Goal: Task Accomplishment & Management: Manage account settings

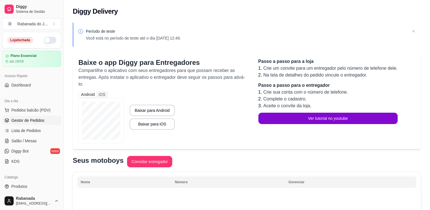
click at [34, 123] on link "Gestor de Pedidos" at bounding box center [31, 120] width 59 height 9
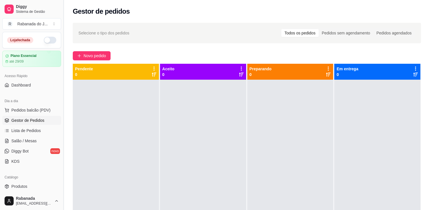
click at [61, 189] on button "Toggle Sidebar" at bounding box center [63, 105] width 5 height 210
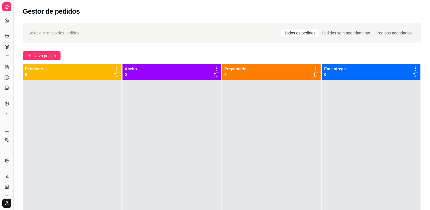
click at [15, 172] on button "Toggle Sidebar" at bounding box center [13, 105] width 5 height 210
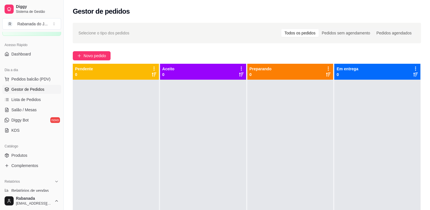
scroll to position [34, 0]
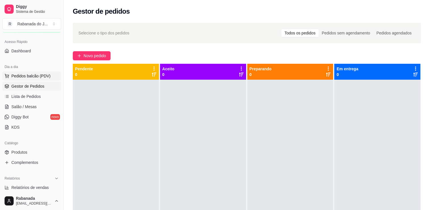
click at [40, 78] on span "Pedidos balcão (PDV)" at bounding box center [30, 76] width 39 height 6
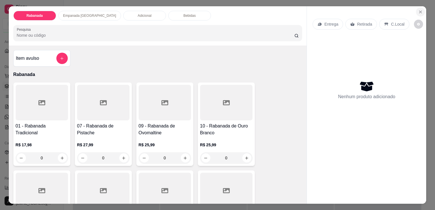
click at [420, 10] on icon "Close" at bounding box center [420, 12] width 5 height 5
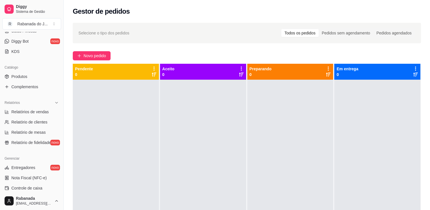
scroll to position [113, 0]
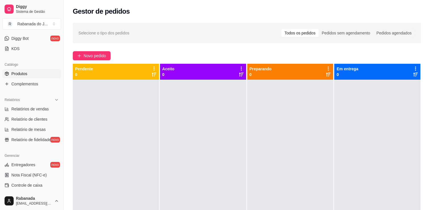
click at [24, 72] on span "Produtos" at bounding box center [19, 74] width 16 height 6
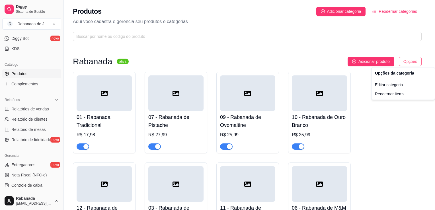
click at [415, 63] on html "Diggy Sistema de Gestão R Rabanada do J ... Loja fechada Plano Essencial até 29…" at bounding box center [217, 105] width 435 height 210
click at [265, 51] on html "Diggy Sistema de Gestão R Rabanada do J ... Loja fechada Plano Essencial até 29…" at bounding box center [217, 105] width 435 height 210
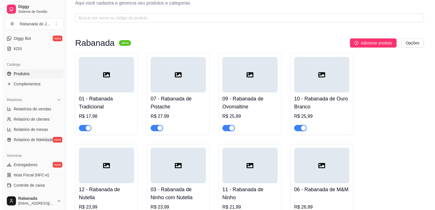
scroll to position [15, 0]
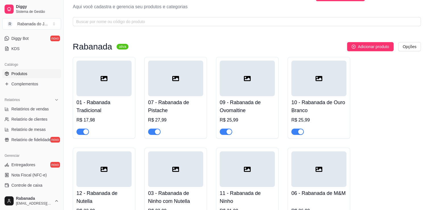
click at [123, 82] on div at bounding box center [104, 79] width 55 height 36
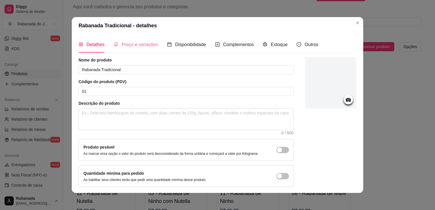
click at [141, 49] on div "Preço e variações" at bounding box center [135, 44] width 44 height 16
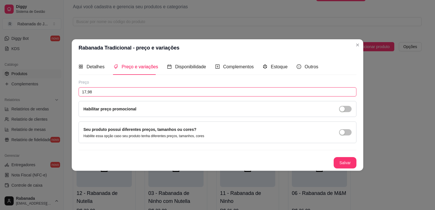
click at [108, 91] on input "17,98" at bounding box center [218, 91] width 278 height 9
type input "16,99"
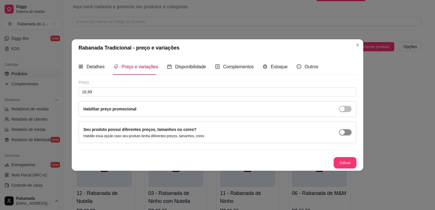
click at [348, 134] on span "button" at bounding box center [345, 132] width 13 height 6
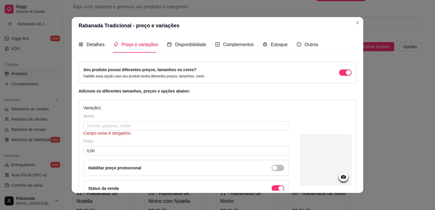
click at [355, 162] on div "Detalhes Preço e variações Disponibilidade Complementos Estoque Outros Nome do …" at bounding box center [217, 113] width 291 height 159
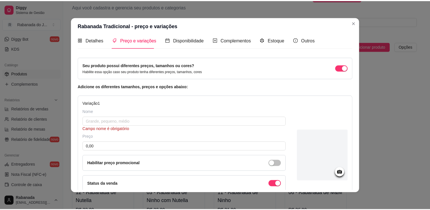
scroll to position [0, 0]
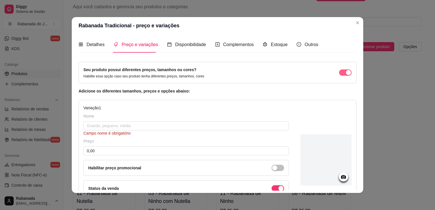
click at [346, 75] on div "button" at bounding box center [348, 72] width 5 height 5
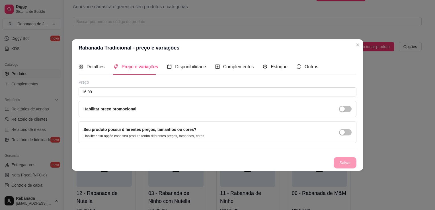
click at [319, 106] on div "Habilitar preço promocional" at bounding box center [217, 109] width 268 height 6
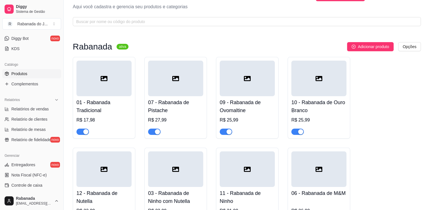
click at [118, 85] on div at bounding box center [104, 79] width 55 height 36
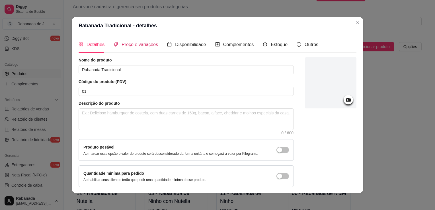
click at [128, 46] on span "Preço e variações" at bounding box center [139, 44] width 36 height 5
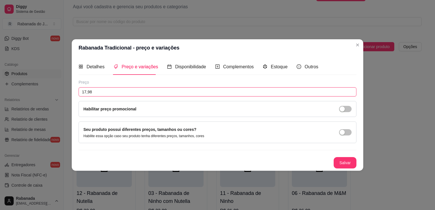
click at [108, 94] on input "17,98" at bounding box center [218, 91] width 278 height 9
type input "16,99"
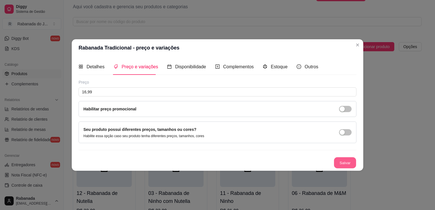
click at [345, 162] on button "Salvar" at bounding box center [345, 162] width 22 height 11
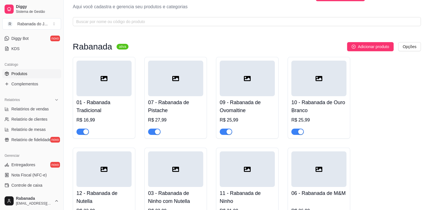
click at [197, 79] on div at bounding box center [175, 79] width 55 height 36
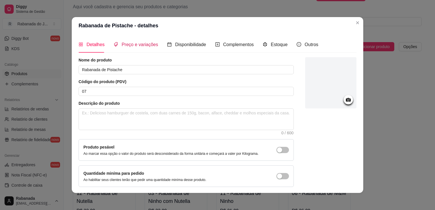
click at [135, 44] on span "Preço e variações" at bounding box center [139, 44] width 36 height 5
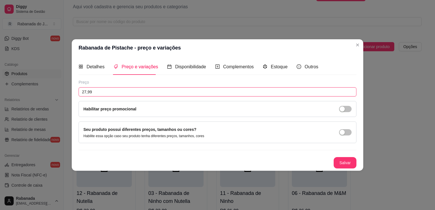
click at [113, 92] on input "27,99" at bounding box center [218, 91] width 278 height 9
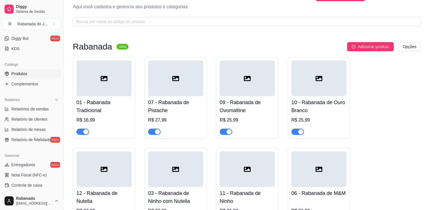
click at [185, 95] on div at bounding box center [175, 79] width 55 height 36
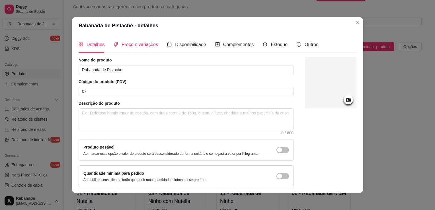
click at [141, 46] on span "Preço e variações" at bounding box center [139, 44] width 36 height 5
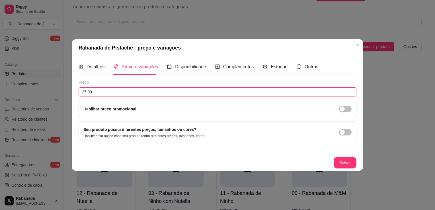
click at [112, 92] on input "27,99" at bounding box center [218, 91] width 278 height 9
type input "25,99"
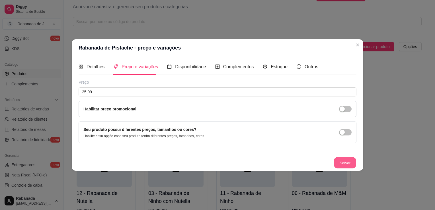
click at [353, 160] on button "Salvar" at bounding box center [345, 162] width 22 height 11
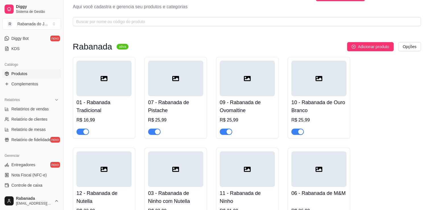
click at [254, 86] on div at bounding box center [247, 79] width 55 height 36
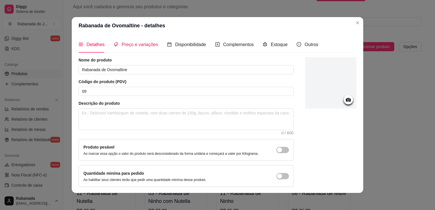
click at [129, 42] on span "Preço e variações" at bounding box center [139, 44] width 36 height 5
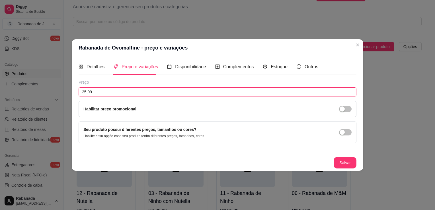
click at [86, 91] on input "25,99" at bounding box center [218, 91] width 278 height 9
type input "23,99"
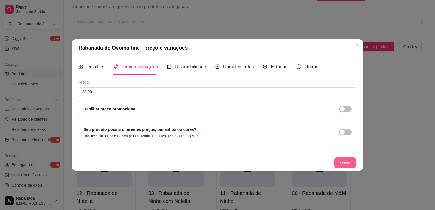
click at [346, 163] on button "Salvar" at bounding box center [345, 162] width 22 height 11
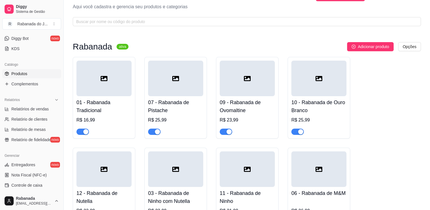
click at [334, 86] on div at bounding box center [319, 79] width 55 height 36
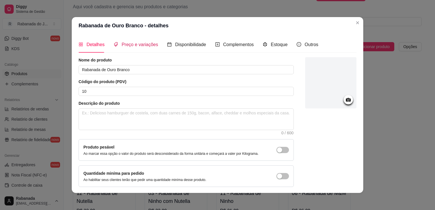
click at [127, 47] on span "Preço e variações" at bounding box center [139, 44] width 36 height 5
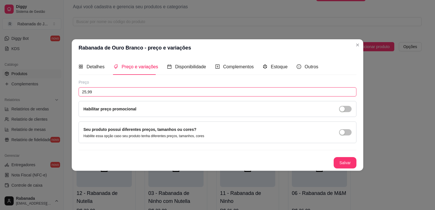
click at [86, 92] on input "25,99" at bounding box center [218, 91] width 278 height 9
type input "23,99"
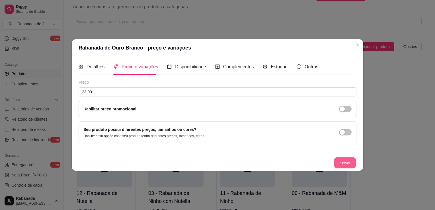
click at [352, 160] on button "Salvar" at bounding box center [345, 162] width 22 height 11
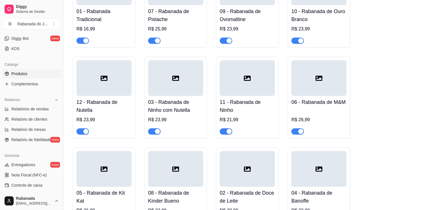
scroll to position [117, 0]
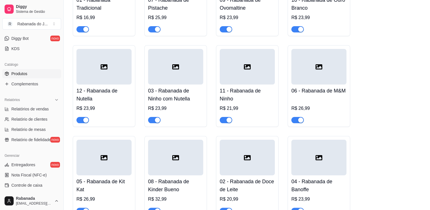
click at [114, 83] on div at bounding box center [104, 67] width 55 height 36
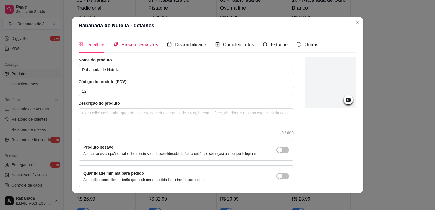
click at [136, 43] on span "Preço e variações" at bounding box center [139, 44] width 36 height 5
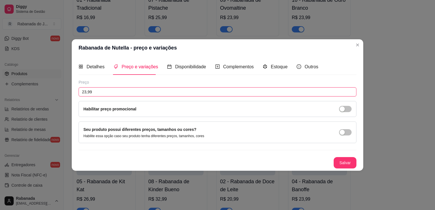
click at [85, 91] on input "23,99" at bounding box center [218, 91] width 278 height 9
type input "21,99"
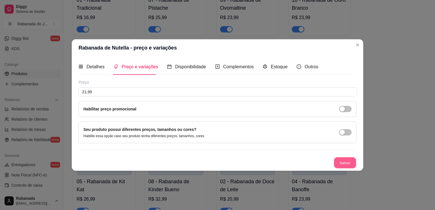
click at [341, 163] on button "Salvar" at bounding box center [345, 162] width 22 height 11
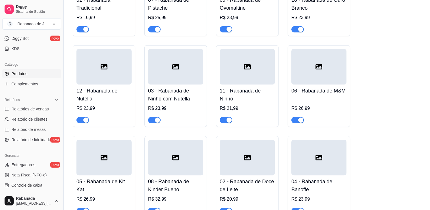
click at [123, 70] on div at bounding box center [104, 67] width 55 height 36
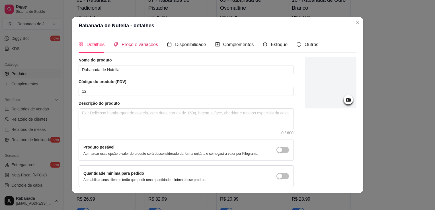
click at [127, 42] on span "Preço e variações" at bounding box center [139, 44] width 36 height 5
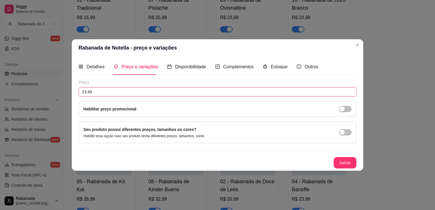
click at [85, 93] on input "23,99" at bounding box center [218, 91] width 278 height 9
type input "21,99"
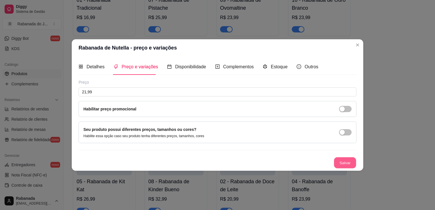
click at [348, 164] on button "Salvar" at bounding box center [345, 162] width 22 height 11
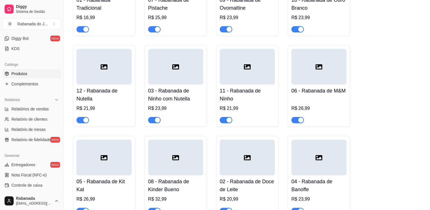
click at [163, 61] on div at bounding box center [175, 67] width 55 height 36
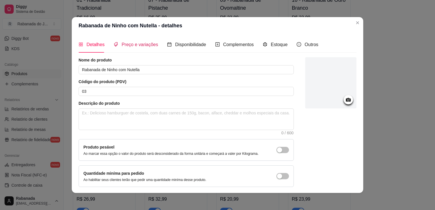
click at [147, 42] on span "Preço e variações" at bounding box center [139, 44] width 36 height 5
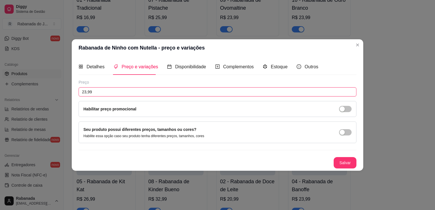
click at [86, 94] on input "23,99" at bounding box center [218, 91] width 278 height 9
type input "21,99"
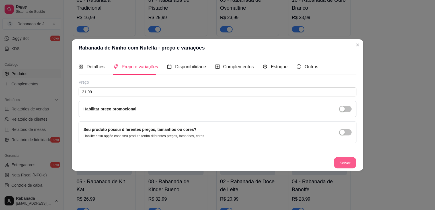
click at [340, 161] on button "Salvar" at bounding box center [345, 162] width 22 height 11
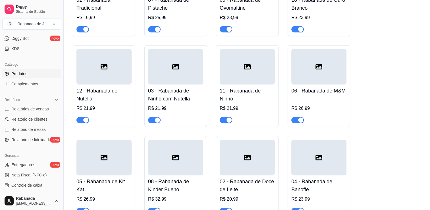
click at [300, 160] on div at bounding box center [319, 158] width 55 height 36
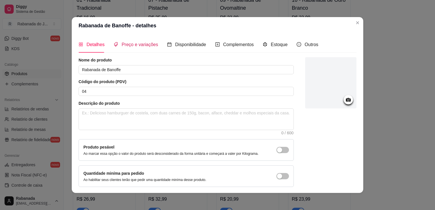
click at [136, 46] on span "Preço e variações" at bounding box center [139, 44] width 36 height 5
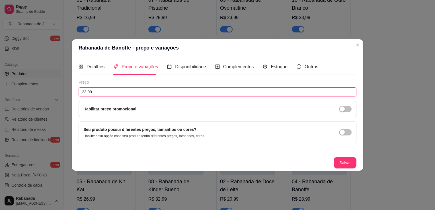
click at [86, 92] on input "23,99" at bounding box center [218, 91] width 278 height 9
type input "21,99"
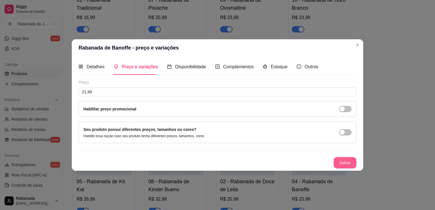
click at [344, 162] on button "Salvar" at bounding box center [344, 162] width 23 height 11
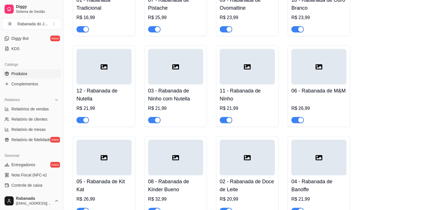
click at [226, 63] on div at bounding box center [247, 67] width 55 height 36
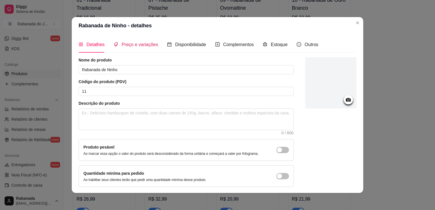
click at [133, 46] on span "Preço e variações" at bounding box center [139, 44] width 36 height 5
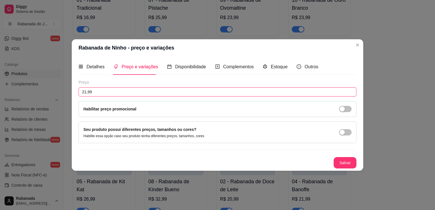
click at [85, 92] on input "21,99" at bounding box center [218, 91] width 278 height 9
type input "19,99"
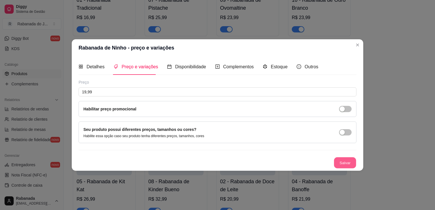
click at [340, 163] on button "Salvar" at bounding box center [345, 162] width 22 height 11
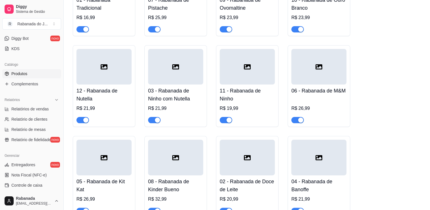
click at [334, 68] on div at bounding box center [319, 67] width 55 height 36
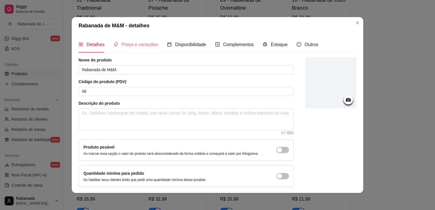
click at [144, 50] on div "Preço e variações" at bounding box center [135, 44] width 44 height 16
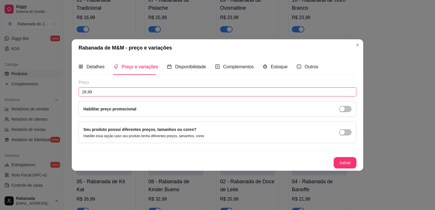
click at [85, 92] on input "26,99" at bounding box center [218, 91] width 278 height 9
type input "24,99"
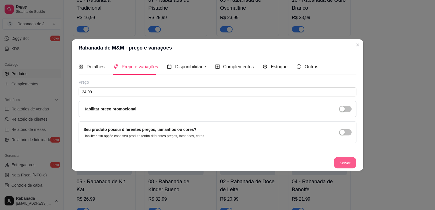
click at [345, 161] on button "Salvar" at bounding box center [345, 162] width 22 height 11
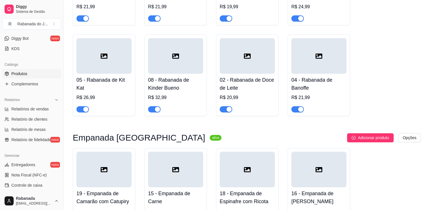
scroll to position [220, 0]
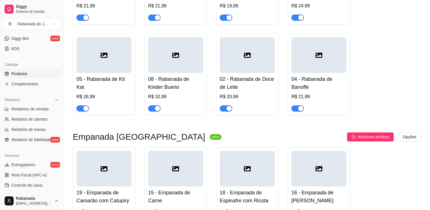
click at [103, 68] on div at bounding box center [104, 55] width 55 height 36
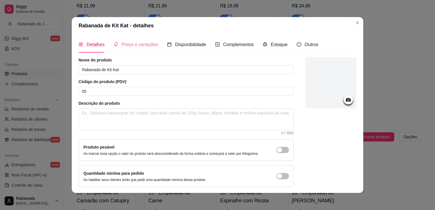
click at [120, 40] on div "Preço e variações" at bounding box center [135, 44] width 44 height 16
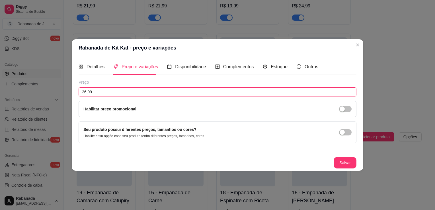
click at [86, 92] on input "26,99" at bounding box center [218, 91] width 278 height 9
type input "24,99"
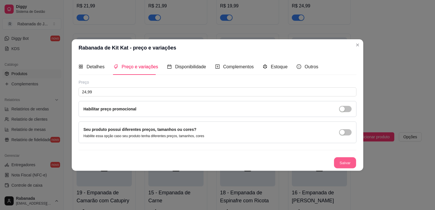
click at [344, 162] on button "Salvar" at bounding box center [345, 162] width 22 height 11
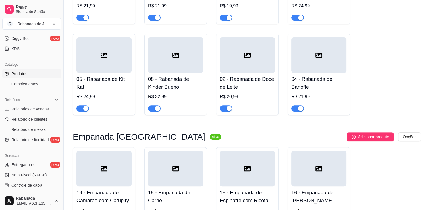
click at [193, 68] on div at bounding box center [175, 55] width 55 height 36
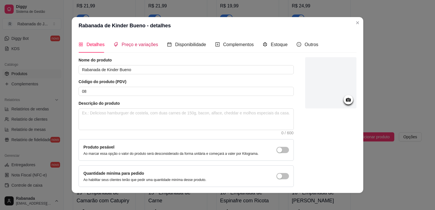
click at [149, 46] on span "Preço e variações" at bounding box center [139, 44] width 36 height 5
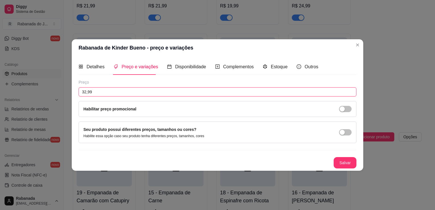
click at [86, 93] on input "32,99" at bounding box center [218, 91] width 278 height 9
type input "29,99"
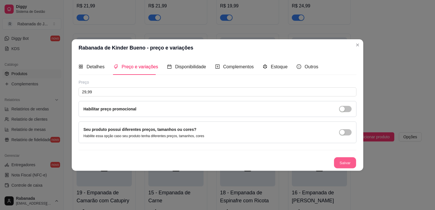
click at [344, 162] on button "Salvar" at bounding box center [345, 162] width 22 height 11
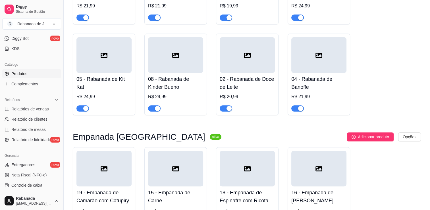
click at [263, 53] on div at bounding box center [247, 55] width 55 height 36
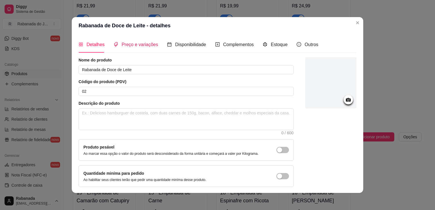
click at [135, 42] on span "Preço e variações" at bounding box center [139, 44] width 36 height 5
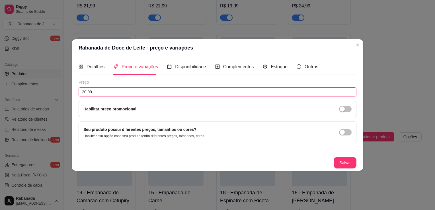
click at [93, 92] on input "20,99" at bounding box center [218, 91] width 278 height 9
type input "18,99"
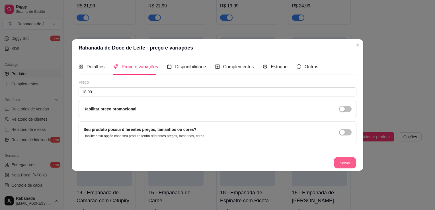
click at [342, 160] on button "Salvar" at bounding box center [345, 162] width 22 height 11
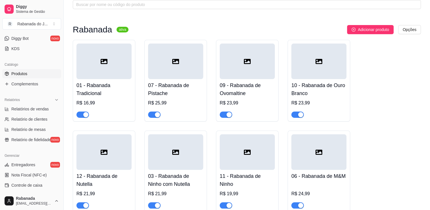
scroll to position [18, 0]
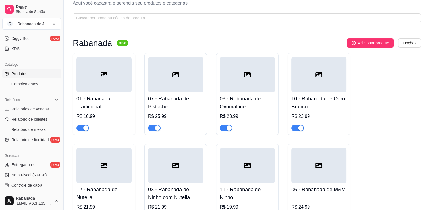
click at [266, 82] on div at bounding box center [247, 75] width 55 height 36
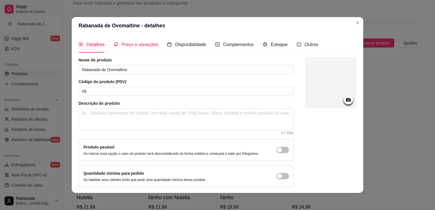
click at [143, 45] on span "Preço e variações" at bounding box center [139, 44] width 36 height 5
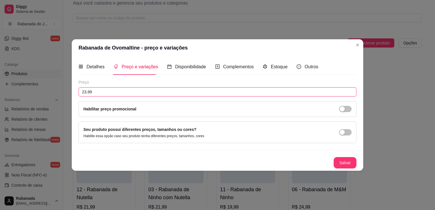
click at [86, 93] on input "23,99" at bounding box center [218, 91] width 278 height 9
type input "24,99"
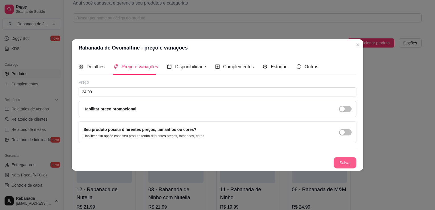
click at [352, 161] on button "Salvar" at bounding box center [344, 162] width 23 height 11
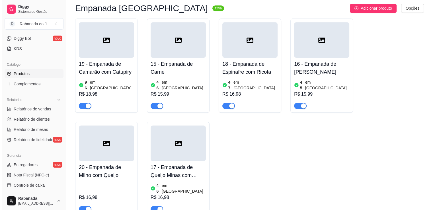
scroll to position [357, 0]
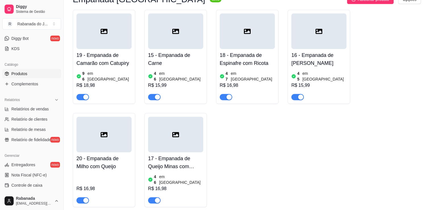
click at [119, 33] on div at bounding box center [104, 31] width 55 height 36
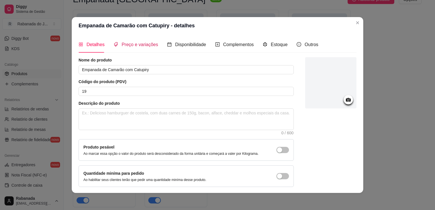
click at [133, 46] on span "Preço e variações" at bounding box center [139, 44] width 36 height 5
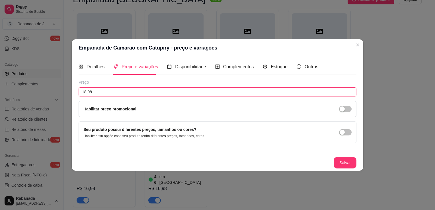
click at [93, 94] on input "18,98" at bounding box center [218, 91] width 278 height 9
type input "17,99"
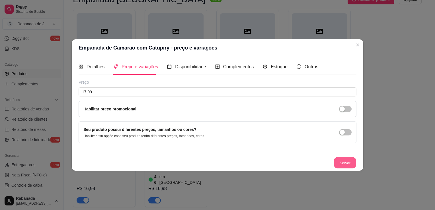
click at [345, 160] on button "Salvar" at bounding box center [345, 162] width 22 height 11
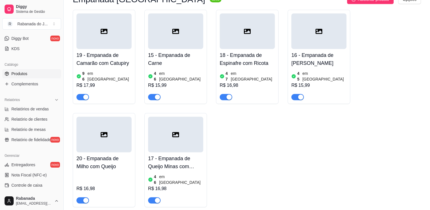
click at [181, 38] on div at bounding box center [175, 31] width 55 height 36
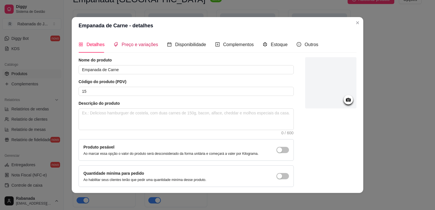
click at [141, 45] on span "Preço e variações" at bounding box center [139, 44] width 36 height 5
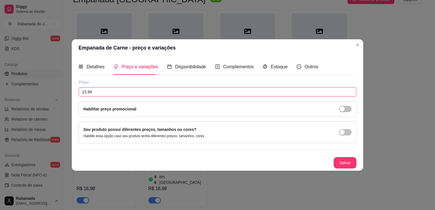
click at [104, 94] on input "15,99" at bounding box center [218, 91] width 278 height 9
type input "14,99"
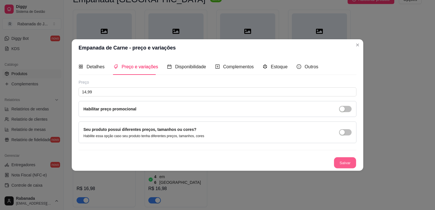
click at [344, 162] on button "Salvar" at bounding box center [345, 162] width 22 height 11
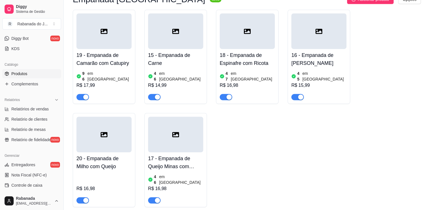
click at [245, 42] on div at bounding box center [247, 31] width 55 height 36
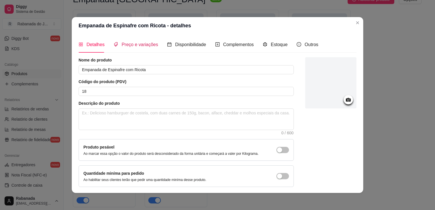
click at [139, 42] on span "Preço e variações" at bounding box center [139, 44] width 36 height 5
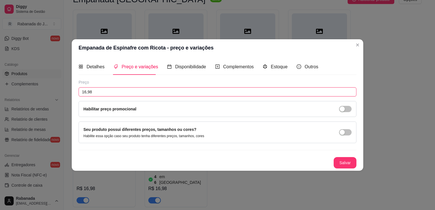
click at [117, 92] on input "16,98" at bounding box center [218, 91] width 278 height 9
type input "15,99"
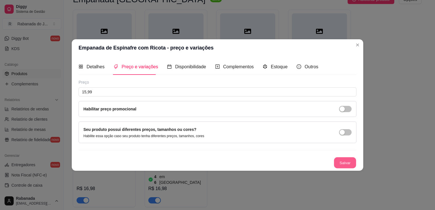
click at [341, 161] on button "Salvar" at bounding box center [345, 162] width 22 height 11
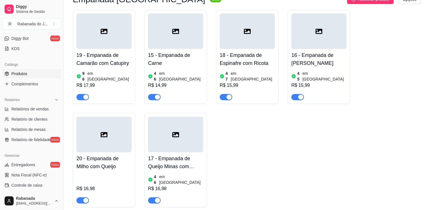
click at [328, 44] on div at bounding box center [319, 31] width 55 height 36
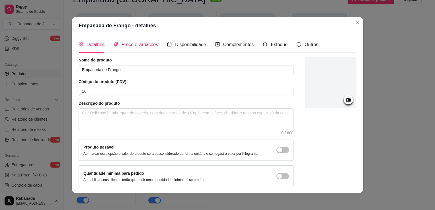
click at [138, 44] on span "Preço e variações" at bounding box center [139, 44] width 36 height 5
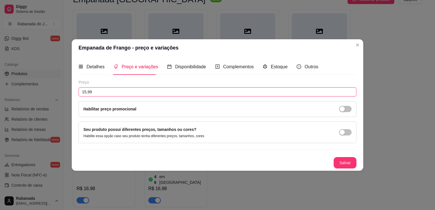
click at [102, 90] on input "15,99" at bounding box center [218, 91] width 278 height 9
type input "14,99"
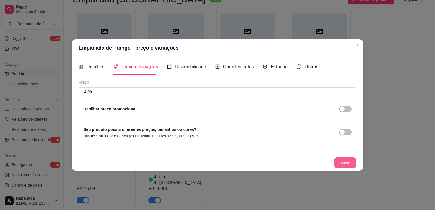
click at [340, 161] on button "Salvar" at bounding box center [345, 162] width 22 height 11
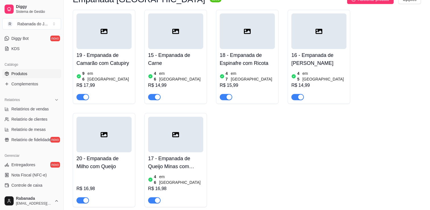
click at [125, 132] on div at bounding box center [104, 135] width 55 height 36
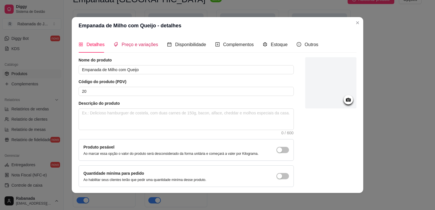
click at [127, 45] on span "Preço e variações" at bounding box center [139, 44] width 36 height 5
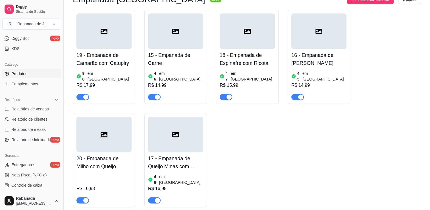
click at [128, 128] on div at bounding box center [104, 135] width 55 height 36
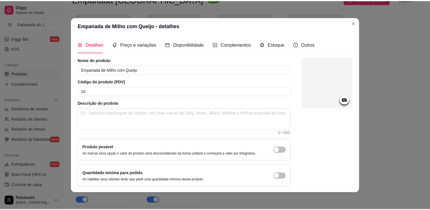
scroll to position [21, 0]
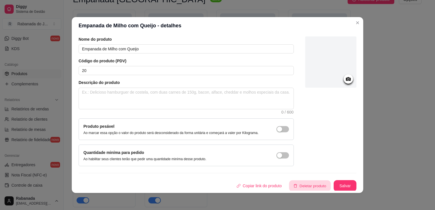
click at [300, 185] on button "Deletar produto" at bounding box center [310, 185] width 42 height 11
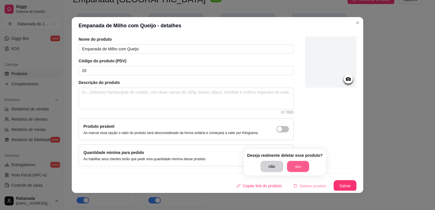
click at [295, 168] on button "sim" at bounding box center [298, 166] width 22 height 11
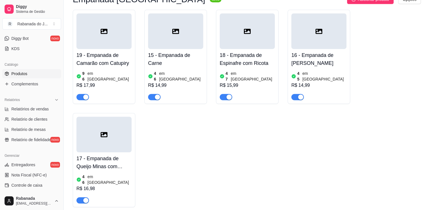
click at [116, 136] on div at bounding box center [104, 135] width 55 height 36
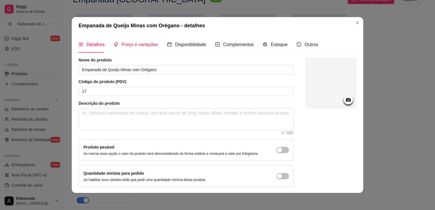
click at [130, 46] on span "Preço e variações" at bounding box center [139, 44] width 36 height 5
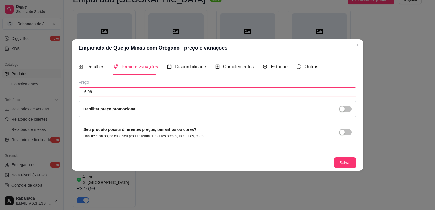
click at [95, 94] on input "16,98" at bounding box center [218, 91] width 278 height 9
type input "15,99"
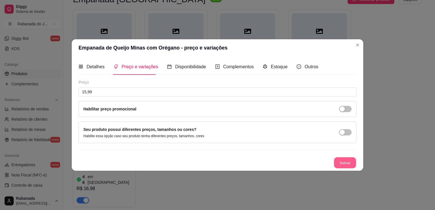
click at [349, 162] on button "Salvar" at bounding box center [345, 162] width 22 height 11
click at [350, 162] on button "Salvar" at bounding box center [345, 162] width 22 height 11
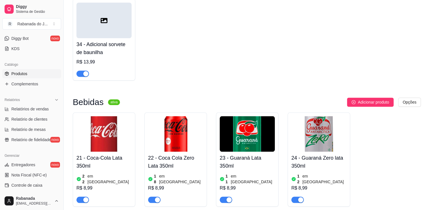
scroll to position [606, 0]
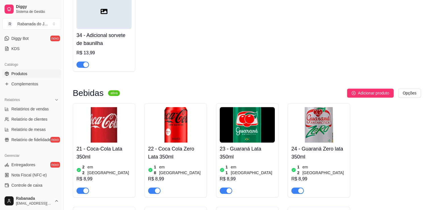
click at [111, 16] on div at bounding box center [104, 11] width 55 height 36
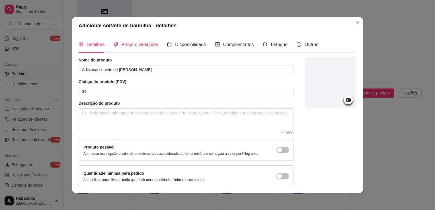
click at [121, 45] on span "Preço e variações" at bounding box center [139, 44] width 36 height 5
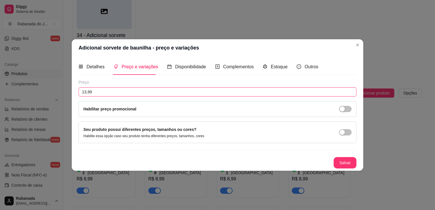
click at [85, 92] on input "13,99" at bounding box center [218, 91] width 278 height 9
type input "9,99"
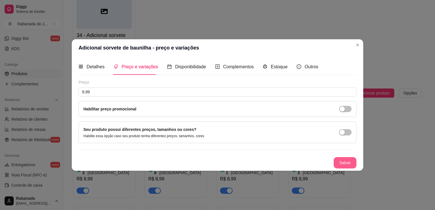
click at [345, 164] on button "Salvar" at bounding box center [344, 162] width 23 height 11
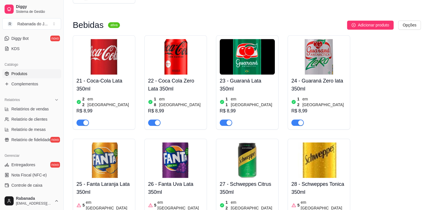
scroll to position [674, 0]
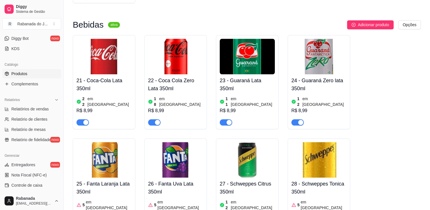
click at [101, 40] on img at bounding box center [104, 57] width 55 height 36
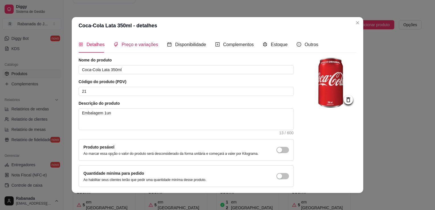
click at [125, 44] on span "Preço e variações" at bounding box center [139, 44] width 36 height 5
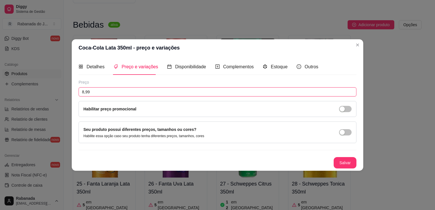
click at [84, 92] on input "8,99" at bounding box center [218, 91] width 278 height 9
type input "7,99"
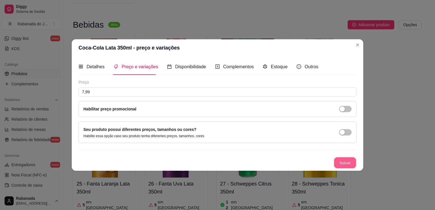
click at [348, 162] on button "Salvar" at bounding box center [345, 162] width 22 height 11
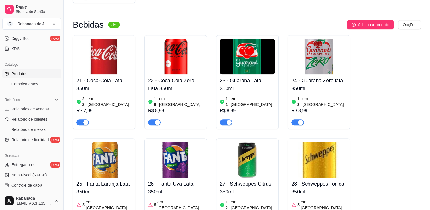
click at [179, 42] on img at bounding box center [175, 57] width 55 height 36
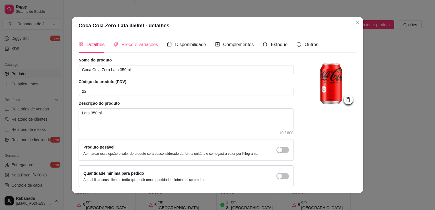
click at [125, 48] on div "Preço e variações" at bounding box center [135, 44] width 44 height 16
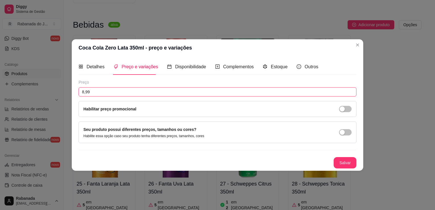
click at [84, 92] on input "8,99" at bounding box center [218, 91] width 278 height 9
type input "7,99"
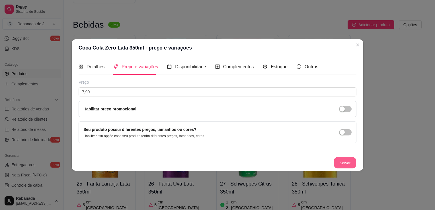
click at [346, 158] on button "Salvar" at bounding box center [345, 162] width 22 height 11
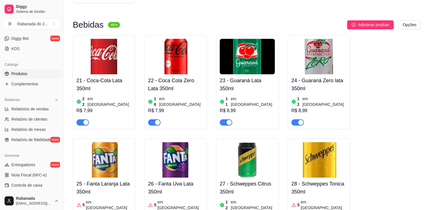
click at [244, 39] on img at bounding box center [247, 57] width 55 height 36
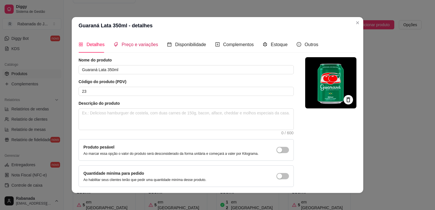
click at [133, 43] on span "Preço e variações" at bounding box center [139, 44] width 36 height 5
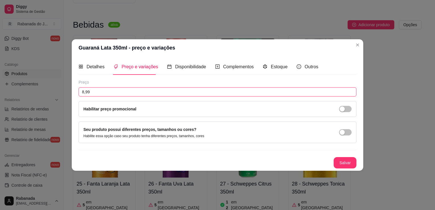
click at [116, 91] on input "8,99" at bounding box center [218, 91] width 278 height 9
type input "7,99"
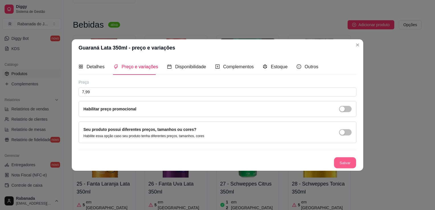
click at [336, 163] on button "Salvar" at bounding box center [345, 162] width 22 height 11
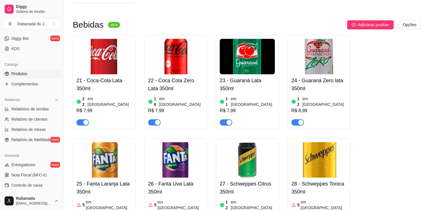
click at [327, 47] on img at bounding box center [319, 57] width 55 height 36
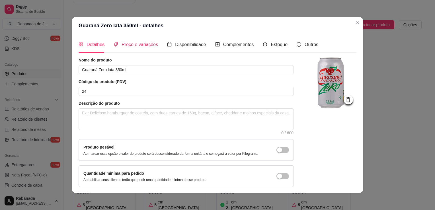
click at [147, 47] on span "Preço e variações" at bounding box center [139, 44] width 36 height 5
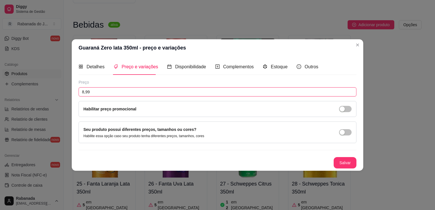
click at [93, 94] on input "8,99" at bounding box center [218, 91] width 278 height 9
type input "7,99"
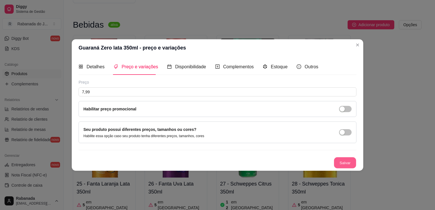
click at [342, 160] on button "Salvar" at bounding box center [345, 162] width 22 height 11
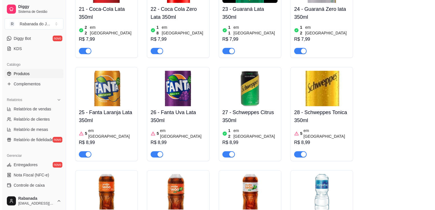
scroll to position [754, 0]
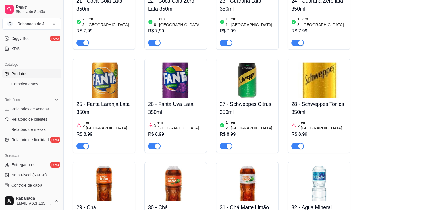
click at [95, 69] on img at bounding box center [104, 80] width 55 height 36
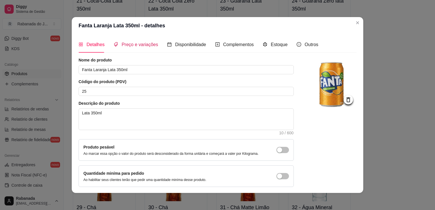
click at [132, 43] on span "Preço e variações" at bounding box center [139, 44] width 36 height 5
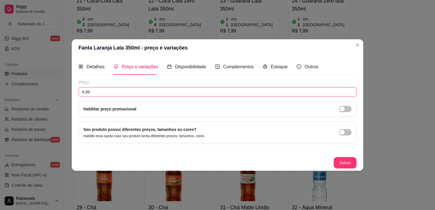
click at [94, 92] on input "8,99" at bounding box center [218, 91] width 278 height 9
type input "7,99"
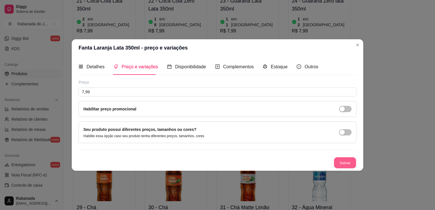
click at [344, 162] on button "Salvar" at bounding box center [345, 162] width 22 height 11
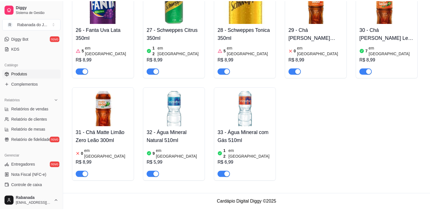
scroll to position [705, 0]
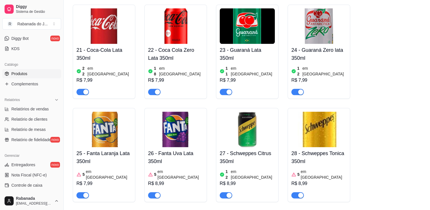
click at [181, 112] on img at bounding box center [175, 130] width 55 height 36
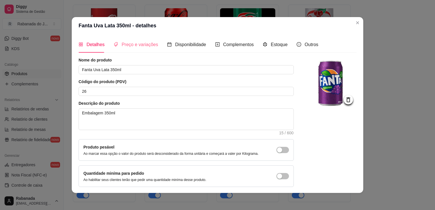
click at [135, 49] on div "Preço e variações" at bounding box center [135, 44] width 44 height 16
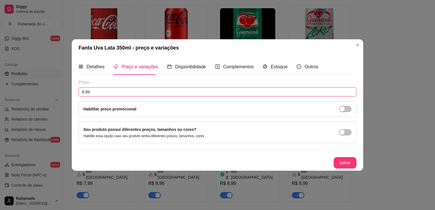
click at [111, 93] on input "8,99" at bounding box center [218, 91] width 278 height 9
type input "7,99"
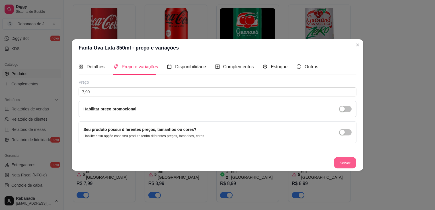
click at [344, 161] on button "Salvar" at bounding box center [345, 162] width 22 height 11
click at [343, 163] on button "Salvar" at bounding box center [345, 162] width 22 height 11
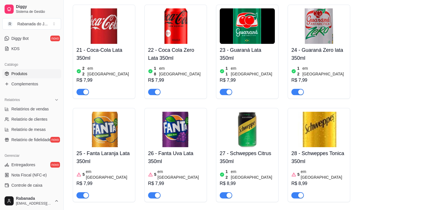
click at [248, 118] on img at bounding box center [247, 130] width 55 height 36
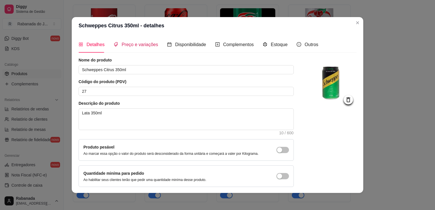
click at [125, 47] on span "Preço e variações" at bounding box center [139, 44] width 36 height 5
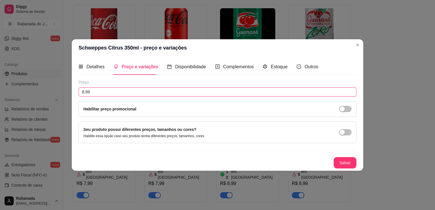
click at [102, 91] on input "8,99" at bounding box center [218, 91] width 278 height 9
type input "7,99"
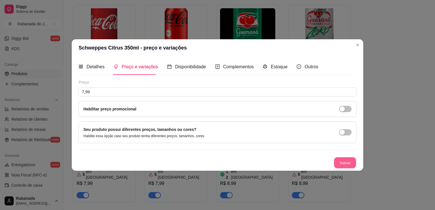
click at [347, 163] on button "Salvar" at bounding box center [345, 162] width 22 height 11
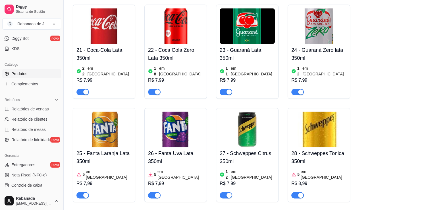
click at [326, 117] on img at bounding box center [319, 130] width 55 height 36
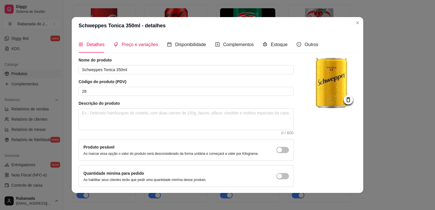
click at [145, 45] on span "Preço e variações" at bounding box center [139, 44] width 36 height 5
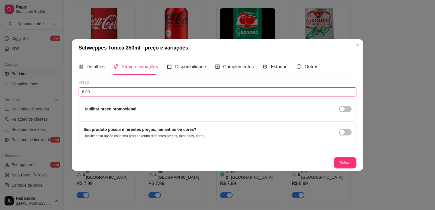
click at [107, 96] on input "8,99" at bounding box center [218, 91] width 278 height 9
type input "7,99"
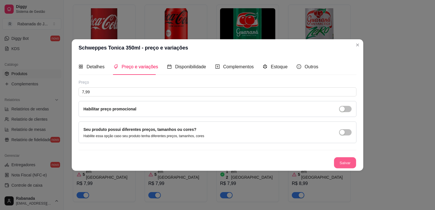
click at [342, 159] on button "Salvar" at bounding box center [345, 162] width 22 height 11
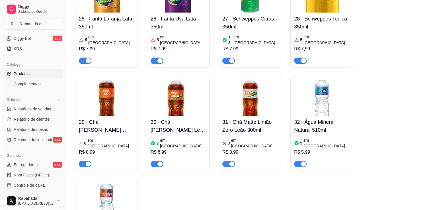
scroll to position [841, 0]
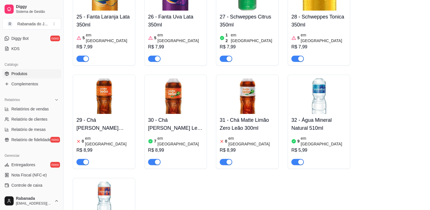
click at [97, 78] on img at bounding box center [104, 96] width 55 height 36
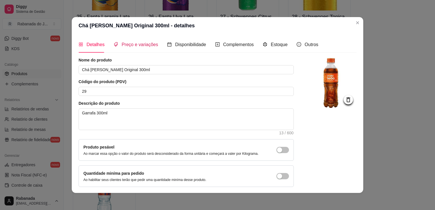
click at [126, 44] on span "Preço e variações" at bounding box center [139, 44] width 36 height 5
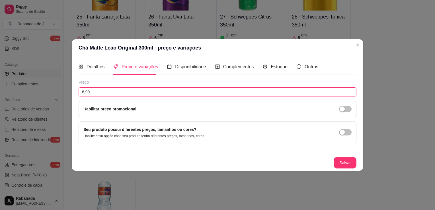
click at [104, 90] on input "8,99" at bounding box center [218, 91] width 278 height 9
type input "7,99"
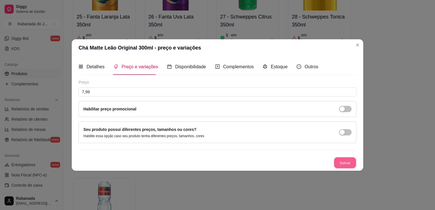
click at [343, 162] on button "Salvar" at bounding box center [345, 162] width 22 height 11
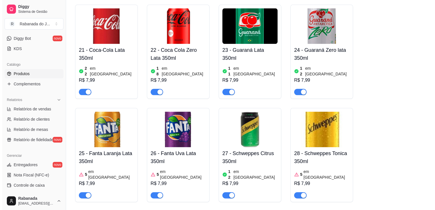
scroll to position [889, 0]
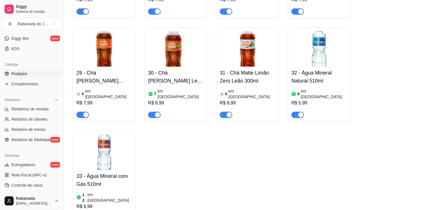
click at [178, 31] on img at bounding box center [175, 49] width 55 height 36
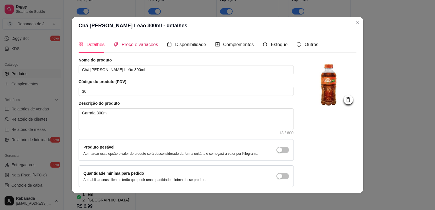
click at [129, 45] on span "Preço e variações" at bounding box center [139, 44] width 36 height 5
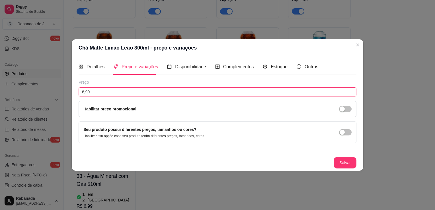
click at [103, 93] on input "8,99" at bounding box center [218, 91] width 278 height 9
type input "7,99"
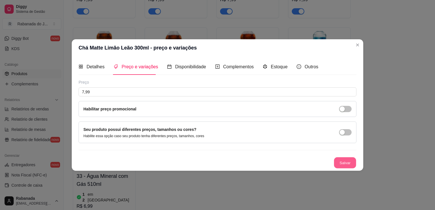
click at [338, 164] on button "Salvar" at bounding box center [345, 162] width 22 height 11
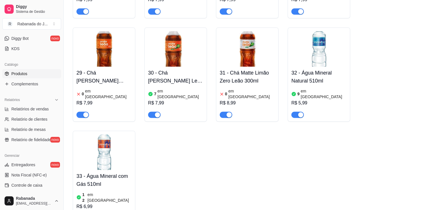
click at [253, 67] on div "31 - Chá Matte Limão Zero Leão 300ml 0 em estoque R$ 8,99" at bounding box center [247, 92] width 55 height 51
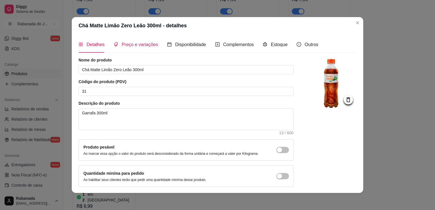
click at [132, 42] on span "Preço e variações" at bounding box center [139, 44] width 36 height 5
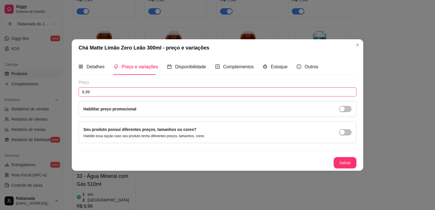
click at [98, 93] on input "8,99" at bounding box center [218, 91] width 278 height 9
type input "7,99"
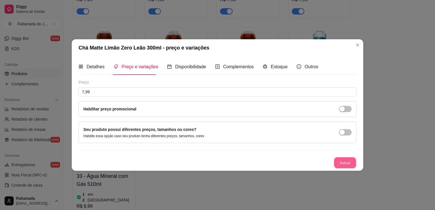
click at [341, 163] on button "Salvar" at bounding box center [345, 162] width 22 height 11
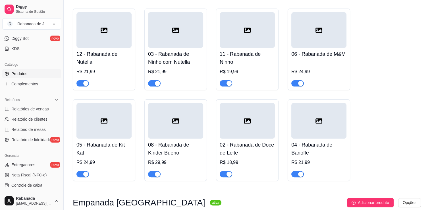
scroll to position [0, 0]
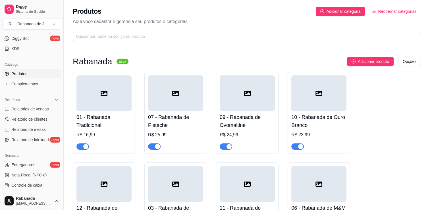
click at [118, 99] on div at bounding box center [104, 93] width 55 height 36
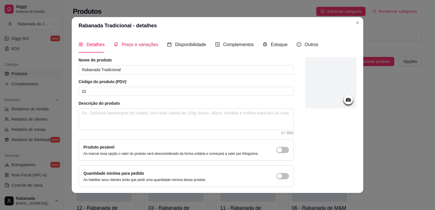
click at [132, 43] on span "Preço e variações" at bounding box center [139, 44] width 36 height 5
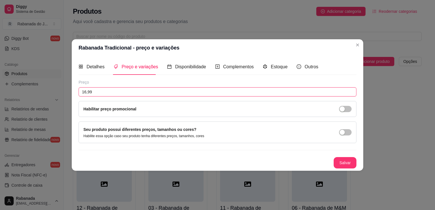
click at [99, 91] on input "16,99" at bounding box center [218, 91] width 278 height 9
type input "17,98"
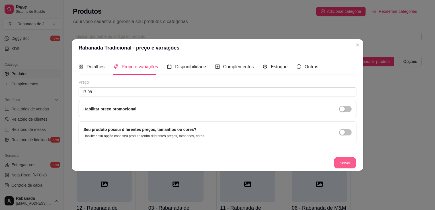
click at [347, 161] on button "Salvar" at bounding box center [345, 162] width 22 height 11
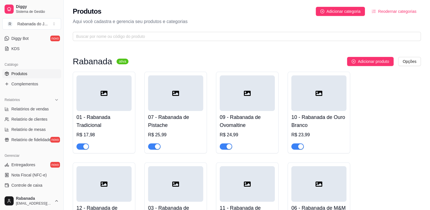
click at [190, 100] on div at bounding box center [175, 93] width 55 height 36
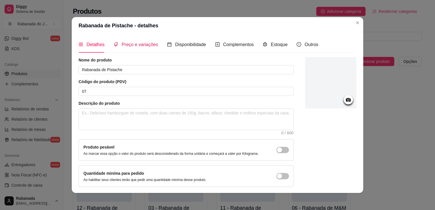
click at [129, 46] on span "Preço e variações" at bounding box center [139, 44] width 36 height 5
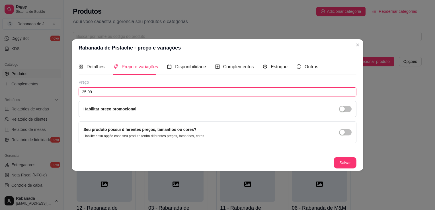
click at [109, 96] on input "25,99" at bounding box center [218, 91] width 278 height 9
type input "27,99"
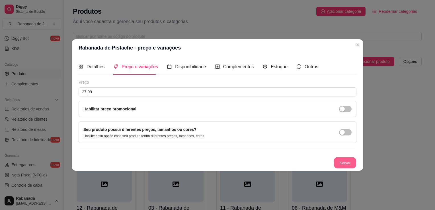
click at [348, 163] on button "Salvar" at bounding box center [345, 162] width 22 height 11
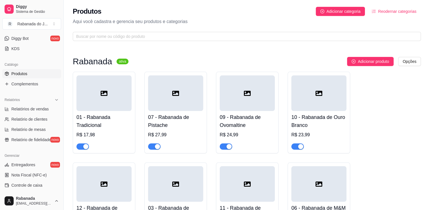
click at [250, 100] on div at bounding box center [247, 93] width 55 height 36
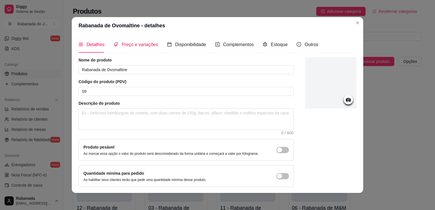
click at [138, 42] on span "Preço e variações" at bounding box center [139, 44] width 36 height 5
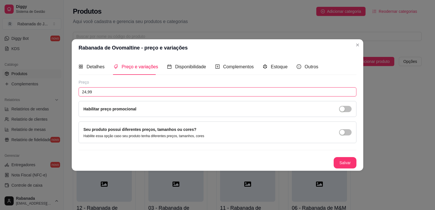
click at [113, 93] on input "24,99" at bounding box center [218, 91] width 278 height 9
type input "26,99"
click at [339, 168] on div "Detalhes Preço e variações Disponibilidade Complementos Estoque Outros Nome do …" at bounding box center [217, 113] width 291 height 114
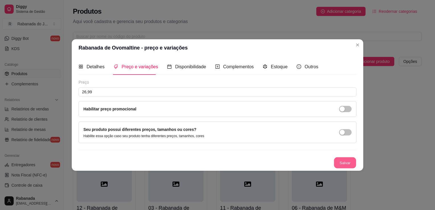
click at [339, 165] on button "Salvar" at bounding box center [345, 162] width 22 height 11
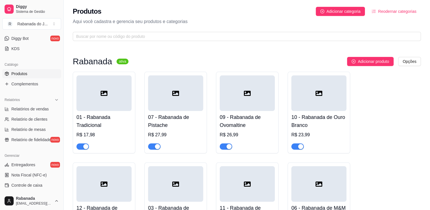
click at [318, 103] on div at bounding box center [319, 93] width 55 height 36
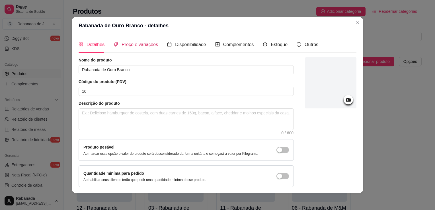
click at [124, 42] on span "Preço e variações" at bounding box center [139, 44] width 36 height 5
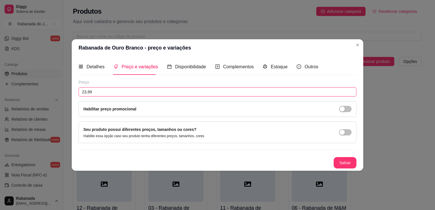
click at [135, 90] on input "23,99" at bounding box center [218, 91] width 278 height 9
type input "25,99"
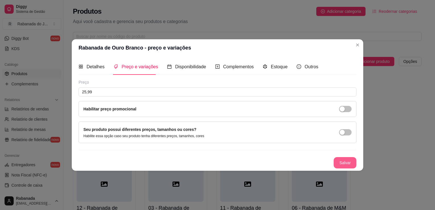
click at [338, 161] on button "Salvar" at bounding box center [344, 162] width 23 height 11
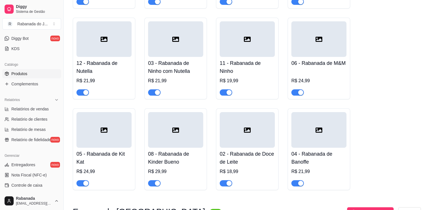
scroll to position [148, 0]
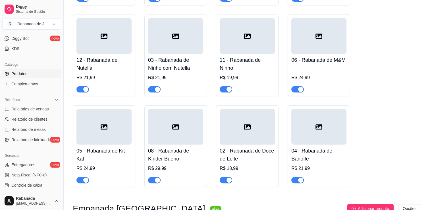
click at [127, 43] on div at bounding box center [104, 36] width 55 height 36
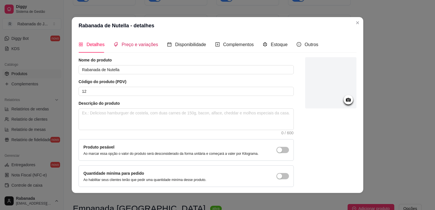
click at [127, 47] on span "Preço e variações" at bounding box center [139, 44] width 36 height 5
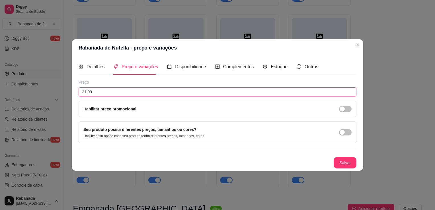
click at [105, 91] on input "21,99" at bounding box center [218, 91] width 278 height 9
type input "23,99"
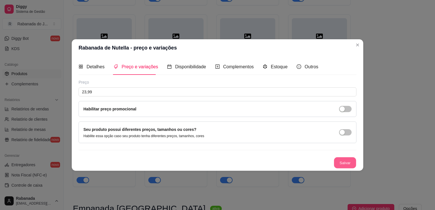
click at [345, 161] on button "Salvar" at bounding box center [345, 162] width 22 height 11
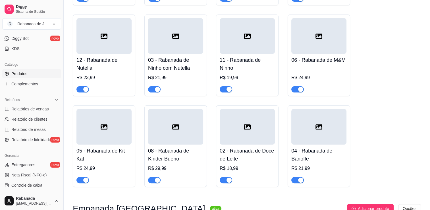
click at [187, 46] on div at bounding box center [175, 36] width 55 height 36
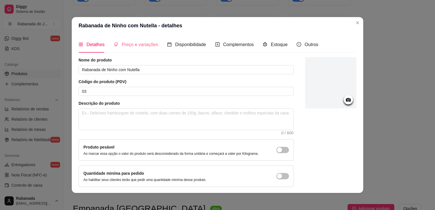
click at [136, 39] on div "Preço e variações" at bounding box center [135, 44] width 44 height 16
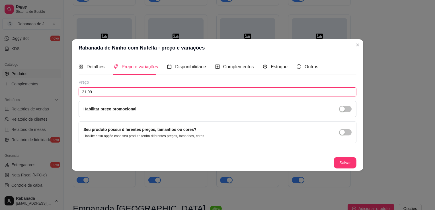
click at [118, 93] on input "21,99" at bounding box center [218, 91] width 278 height 9
type input "23,99"
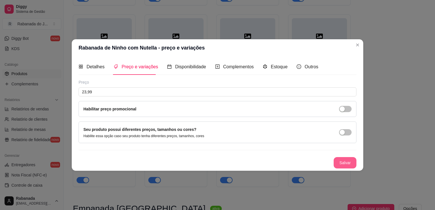
click at [341, 163] on button "Salvar" at bounding box center [344, 162] width 23 height 11
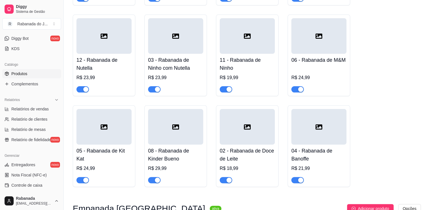
click at [241, 53] on div at bounding box center [247, 36] width 55 height 36
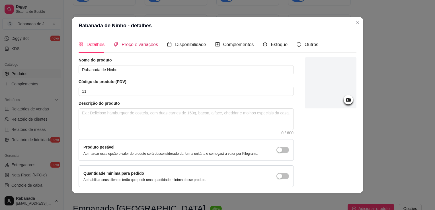
click at [132, 46] on span "Preço e variações" at bounding box center [139, 44] width 36 height 5
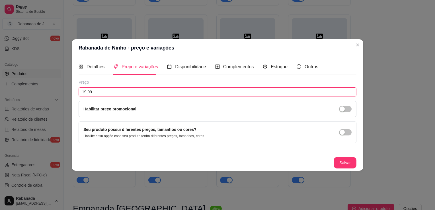
click at [115, 95] on input "19,99" at bounding box center [218, 91] width 278 height 9
type input "21,99"
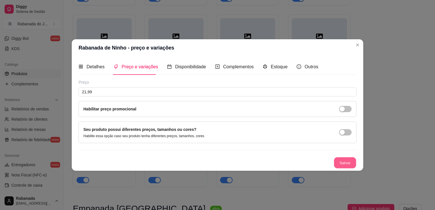
click at [342, 162] on button "Salvar" at bounding box center [345, 162] width 22 height 11
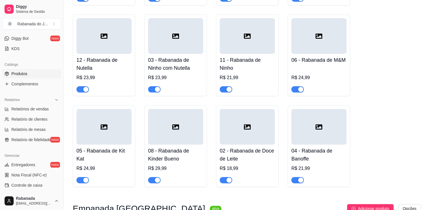
click at [316, 49] on div at bounding box center [319, 36] width 55 height 36
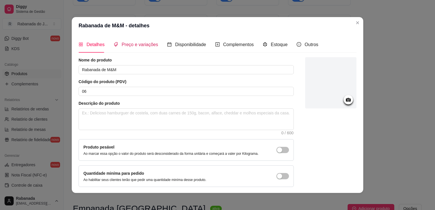
click at [128, 46] on span "Preço e variações" at bounding box center [139, 44] width 36 height 5
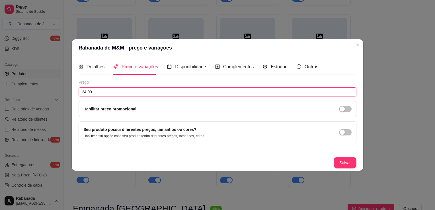
click at [114, 93] on input "24,99" at bounding box center [218, 91] width 278 height 9
type input "26,99"
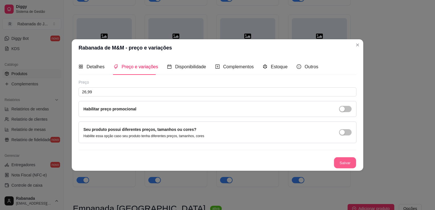
click at [342, 162] on button "Salvar" at bounding box center [345, 162] width 22 height 11
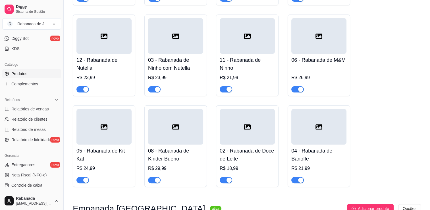
click at [102, 148] on h4 "05 - Rabanada de Kit Kat" at bounding box center [104, 155] width 55 height 16
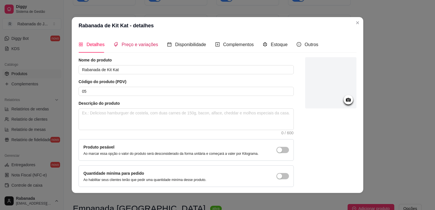
click at [137, 47] on span "Preço e variações" at bounding box center [139, 44] width 36 height 5
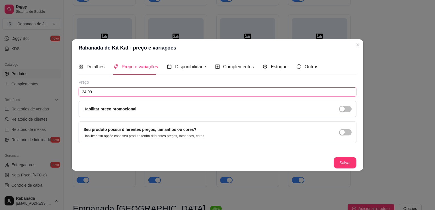
click at [127, 93] on input "24,99" at bounding box center [218, 91] width 278 height 9
type input "26,99"
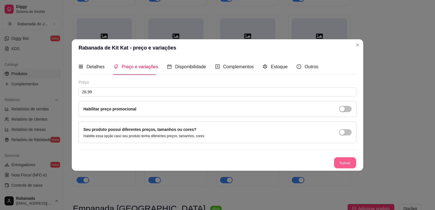
click at [338, 161] on button "Salvar" at bounding box center [345, 162] width 22 height 11
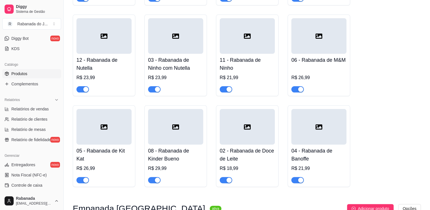
click at [168, 132] on div at bounding box center [175, 127] width 55 height 36
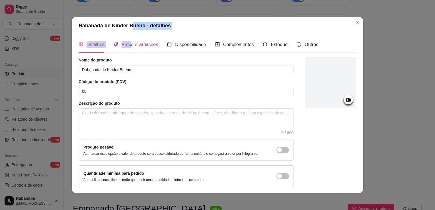
drag, startPoint x: 127, startPoint y: 45, endPoint x: 127, endPoint y: 27, distance: 18.5
click at [127, 27] on section "Rabanada de Kinder Bueno - detalhes Detalhes Preço e variações Disponibilidade …" at bounding box center [217, 105] width 291 height 176
drag, startPoint x: 127, startPoint y: 27, endPoint x: 144, endPoint y: 47, distance: 26.8
click at [144, 47] on span "Preço e variações" at bounding box center [139, 44] width 36 height 5
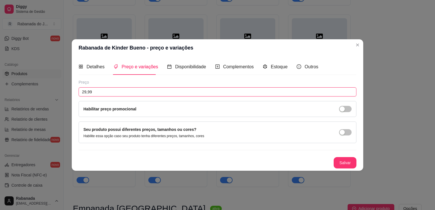
click at [116, 94] on input "29,99" at bounding box center [218, 91] width 278 height 9
type input "32,99"
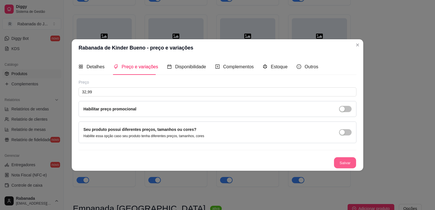
click at [344, 160] on button "Salvar" at bounding box center [345, 162] width 22 height 11
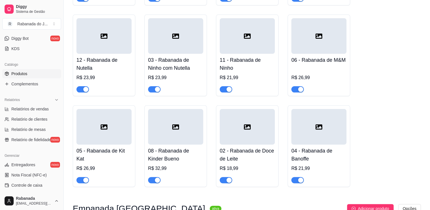
click at [258, 139] on div at bounding box center [247, 127] width 55 height 36
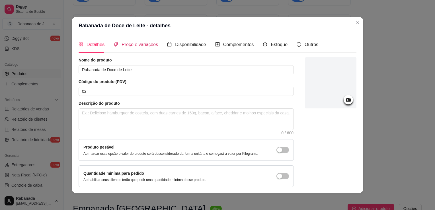
click at [132, 46] on span "Preço e variações" at bounding box center [139, 44] width 36 height 5
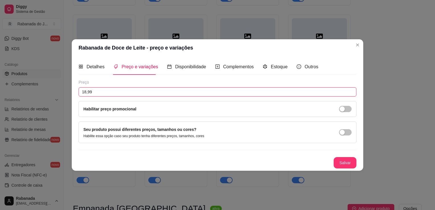
click at [108, 93] on input "18,99" at bounding box center [218, 91] width 278 height 9
type input "20,99"
click at [341, 169] on div "Detalhes Preço e variações Disponibilidade Complementos Estoque Outros Nome do …" at bounding box center [217, 113] width 291 height 114
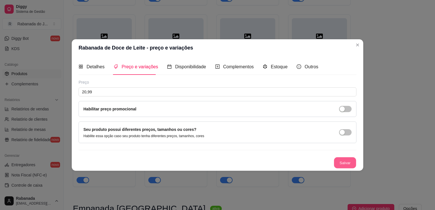
click at [340, 163] on button "Salvar" at bounding box center [345, 162] width 22 height 11
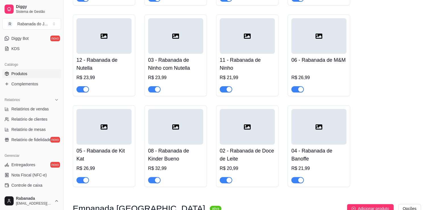
click at [338, 132] on div at bounding box center [319, 127] width 55 height 36
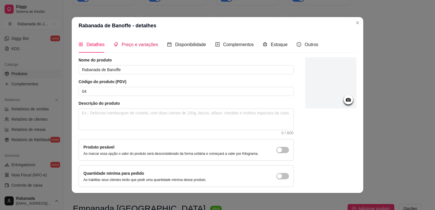
click at [123, 47] on span "Preço e variações" at bounding box center [139, 44] width 36 height 5
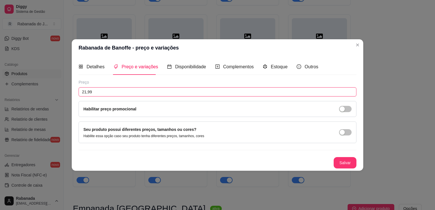
click at [114, 94] on input "21,99" at bounding box center [218, 91] width 278 height 9
type input "23,99"
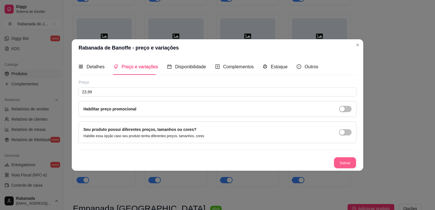
click at [349, 161] on button "Salvar" at bounding box center [345, 162] width 22 height 11
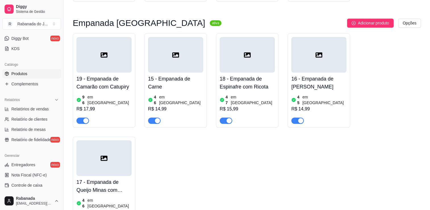
scroll to position [340, 0]
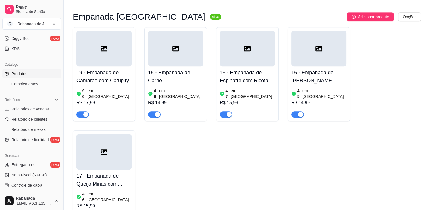
click at [113, 65] on div at bounding box center [104, 49] width 55 height 36
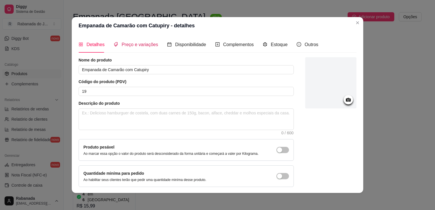
click at [130, 44] on span "Preço e variações" at bounding box center [139, 44] width 36 height 5
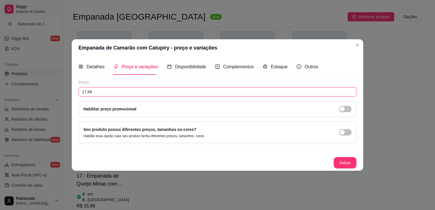
click at [113, 91] on input "17,99" at bounding box center [218, 91] width 278 height 9
type input "18,98"
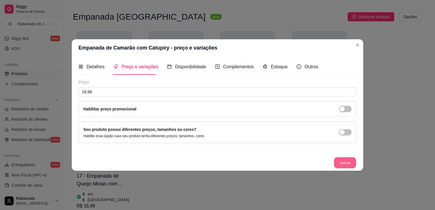
click at [343, 162] on button "Salvar" at bounding box center [345, 162] width 22 height 11
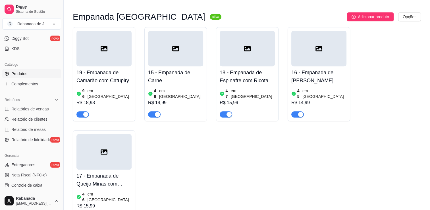
click at [177, 64] on div at bounding box center [175, 49] width 55 height 36
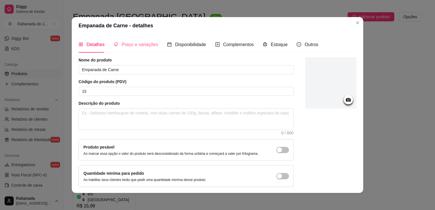
click at [139, 48] on div "Preço e variações" at bounding box center [135, 44] width 44 height 16
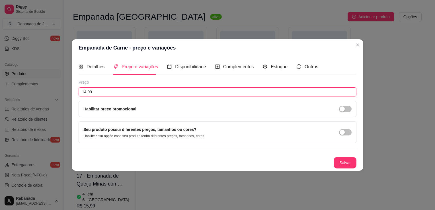
click at [127, 93] on input "14,99" at bounding box center [218, 91] width 278 height 9
type input "15,99"
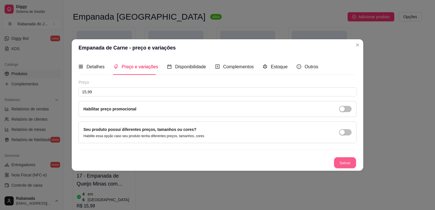
click at [344, 161] on button "Salvar" at bounding box center [345, 162] width 22 height 11
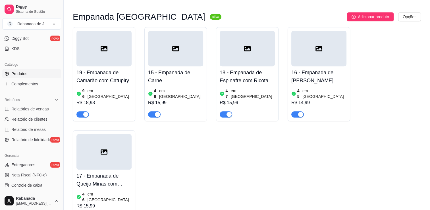
click at [115, 57] on div at bounding box center [104, 49] width 55 height 36
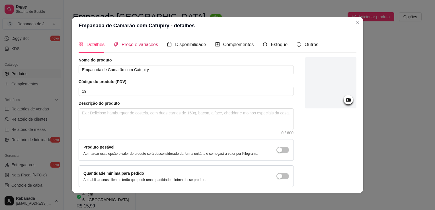
click at [127, 43] on span "Preço e variações" at bounding box center [139, 44] width 36 height 5
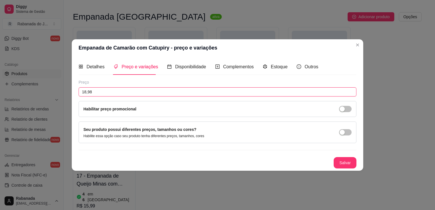
click at [110, 90] on input "18,98" at bounding box center [218, 91] width 278 height 9
type input "18,99"
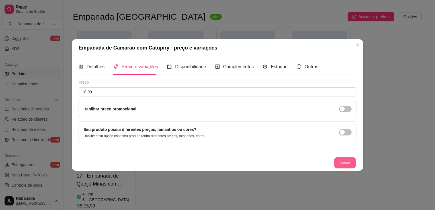
click at [346, 161] on button "Salvar" at bounding box center [345, 162] width 22 height 11
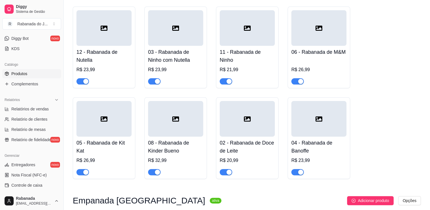
scroll to position [0, 0]
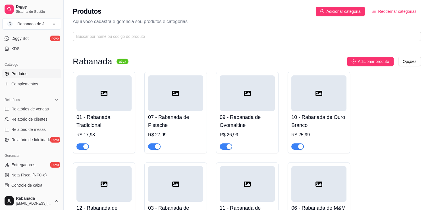
click at [90, 110] on div at bounding box center [104, 93] width 55 height 36
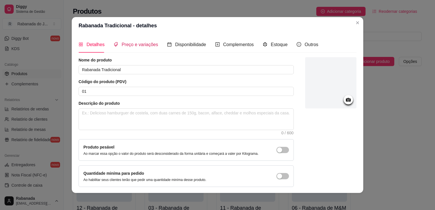
click at [133, 43] on span "Preço e variações" at bounding box center [139, 44] width 36 height 5
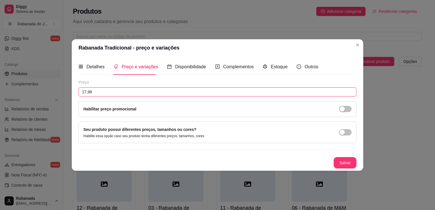
click at [109, 94] on input "17,98" at bounding box center [218, 91] width 278 height 9
type input "17,99"
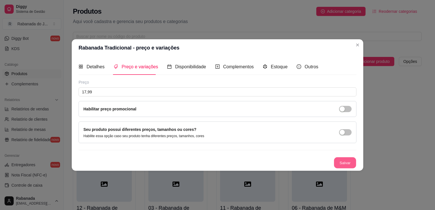
click at [342, 161] on button "Salvar" at bounding box center [345, 162] width 22 height 11
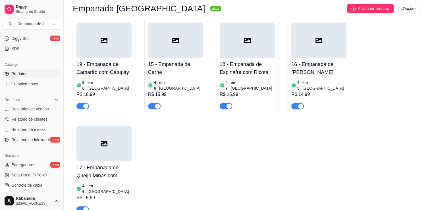
scroll to position [344, 0]
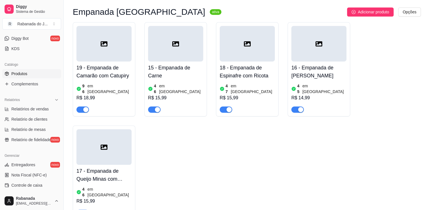
click at [228, 63] on div "18 - Empanada de Espinafre com Ricota 47 em estoque R$ 15,99" at bounding box center [247, 86] width 55 height 51
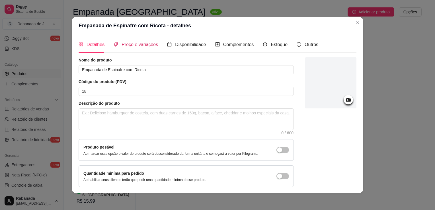
click at [139, 42] on span "Preço e variações" at bounding box center [139, 44] width 36 height 5
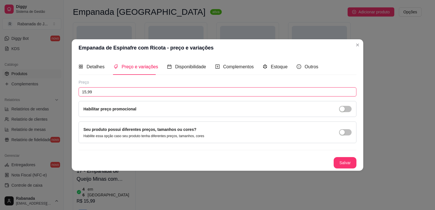
click at [117, 90] on input "15,99" at bounding box center [218, 91] width 278 height 9
type input "16,99"
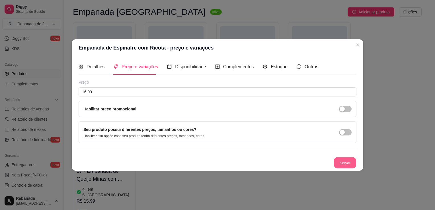
click at [341, 164] on button "Salvar" at bounding box center [345, 162] width 22 height 11
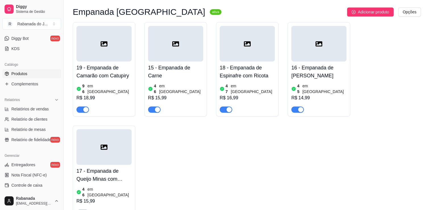
click at [327, 61] on div at bounding box center [319, 44] width 55 height 36
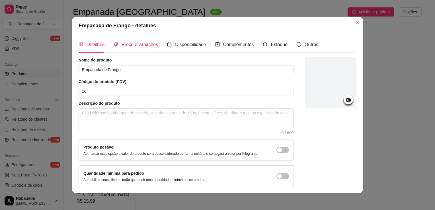
click at [122, 45] on span "Preço e variações" at bounding box center [139, 44] width 36 height 5
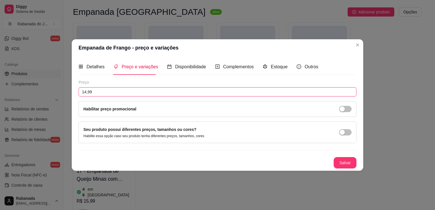
click at [97, 94] on input "14,99" at bounding box center [218, 91] width 278 height 9
type input "15,99"
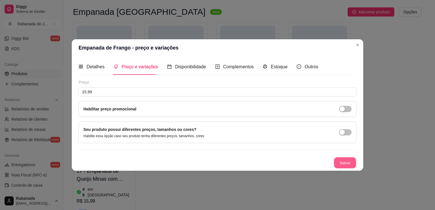
click at [351, 160] on button "Salvar" at bounding box center [345, 162] width 22 height 11
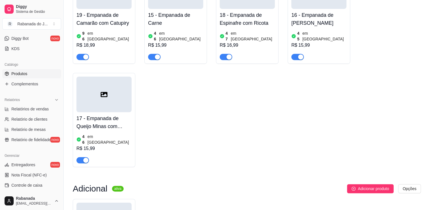
scroll to position [413, 0]
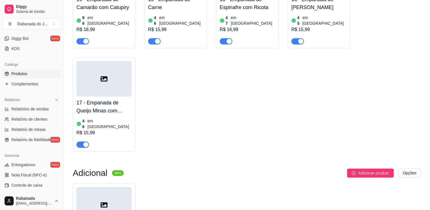
click at [95, 84] on div at bounding box center [104, 79] width 55 height 36
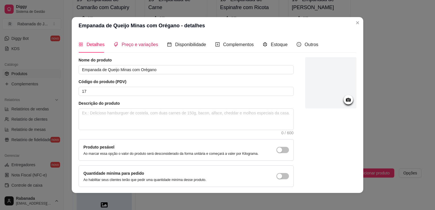
click at [128, 43] on span "Preço e variações" at bounding box center [139, 44] width 36 height 5
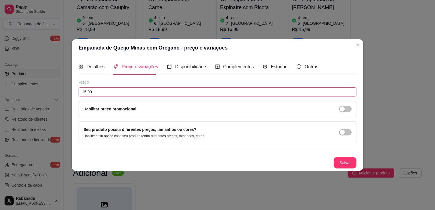
click at [115, 92] on input "15,99" at bounding box center [218, 91] width 278 height 9
type input "16,99"
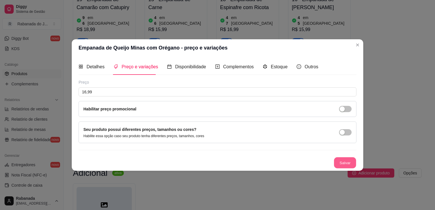
click at [345, 162] on button "Salvar" at bounding box center [345, 162] width 22 height 11
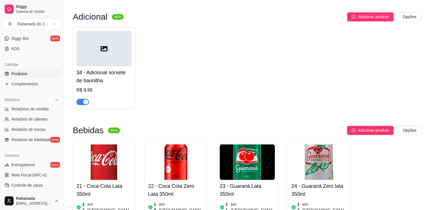
scroll to position [572, 0]
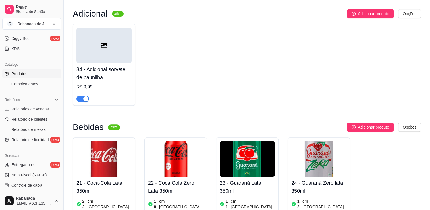
click at [85, 42] on div at bounding box center [104, 46] width 55 height 36
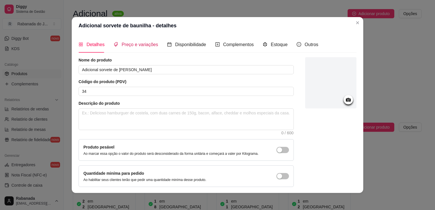
click at [142, 45] on span "Preço e variações" at bounding box center [139, 44] width 36 height 5
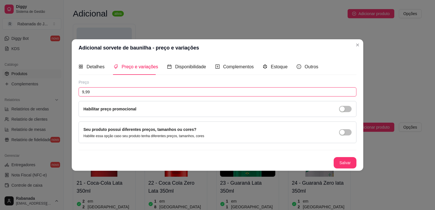
click at [97, 90] on input "9,99" at bounding box center [218, 91] width 278 height 9
type input "13,99"
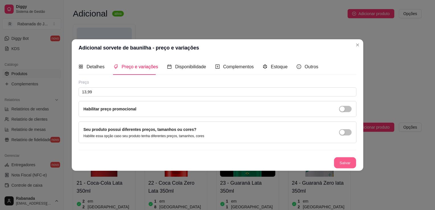
click at [351, 161] on button "Salvar" at bounding box center [345, 162] width 22 height 11
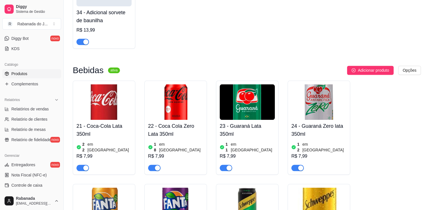
scroll to position [640, 0]
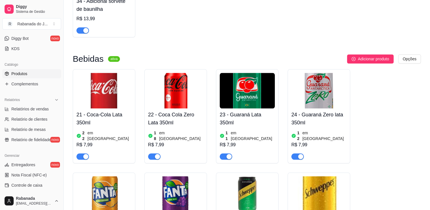
click at [96, 91] on img at bounding box center [104, 91] width 55 height 36
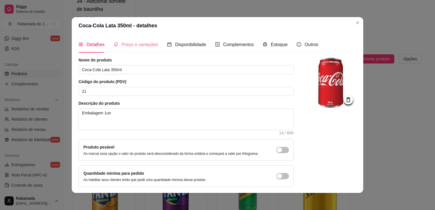
click at [123, 40] on div "Preço e variações" at bounding box center [135, 44] width 44 height 16
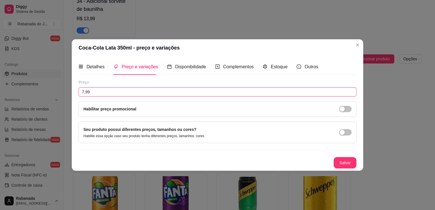
click at [104, 93] on input "7,99" at bounding box center [218, 91] width 278 height 9
type input "8,99"
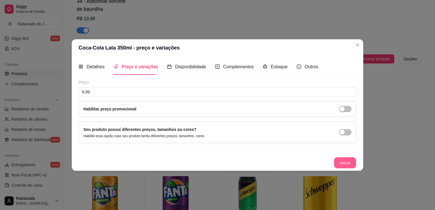
click at [345, 160] on button "Salvar" at bounding box center [345, 162] width 22 height 11
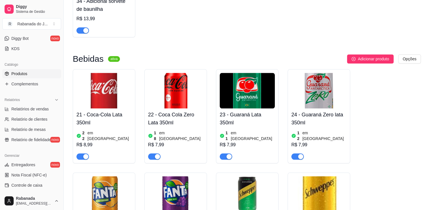
click at [177, 86] on img at bounding box center [175, 91] width 55 height 36
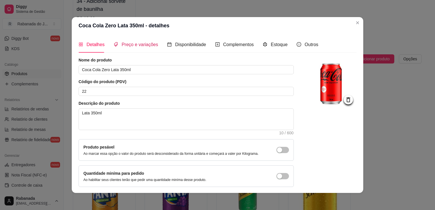
click at [125, 46] on span "Preço e variações" at bounding box center [139, 44] width 36 height 5
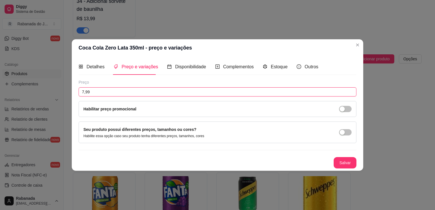
click at [117, 94] on input "7,99" at bounding box center [218, 91] width 278 height 9
type input "8,99"
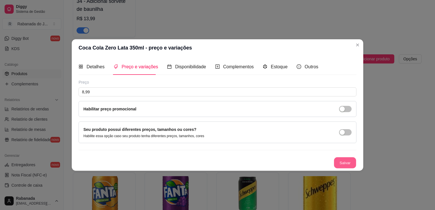
click at [348, 160] on button "Salvar" at bounding box center [345, 162] width 22 height 11
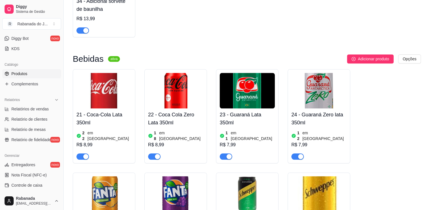
click at [224, 86] on img at bounding box center [247, 91] width 55 height 36
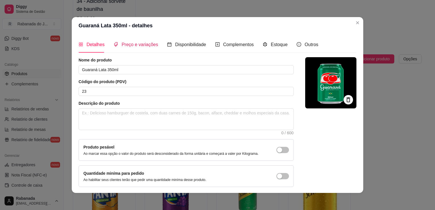
click at [140, 45] on span "Preço e variações" at bounding box center [139, 44] width 36 height 5
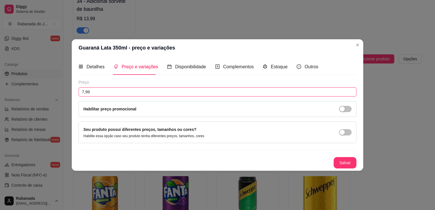
click at [125, 90] on input "7,99" at bounding box center [218, 91] width 278 height 9
type input "8,99"
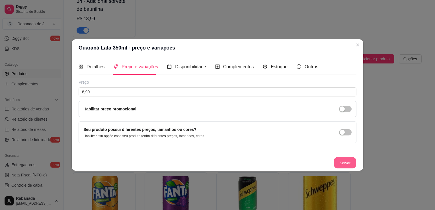
click at [341, 164] on button "Salvar" at bounding box center [345, 162] width 22 height 11
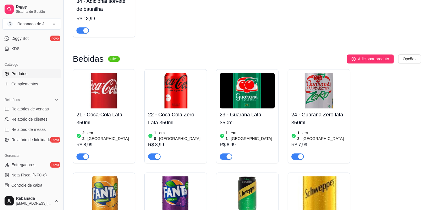
click at [323, 80] on img at bounding box center [319, 91] width 55 height 36
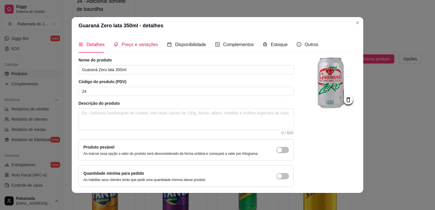
click at [131, 42] on span "Preço e variações" at bounding box center [139, 44] width 36 height 5
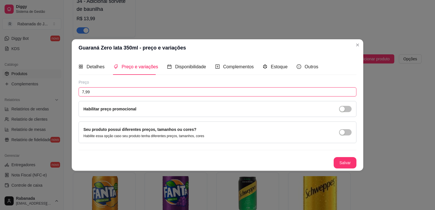
click at [117, 93] on input "7,99" at bounding box center [218, 91] width 278 height 9
type input "8,99"
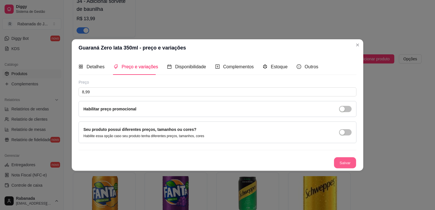
click at [346, 161] on button "Salvar" at bounding box center [345, 162] width 22 height 11
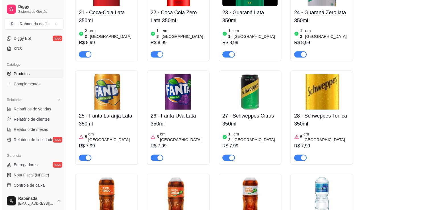
scroll to position [754, 0]
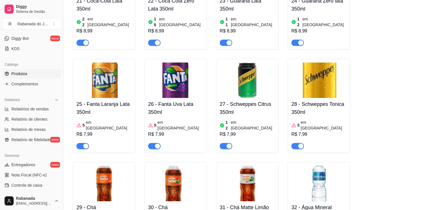
click at [92, 67] on img at bounding box center [104, 80] width 55 height 36
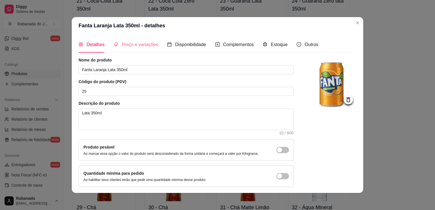
click at [125, 49] on div "Preço e variações" at bounding box center [135, 44] width 44 height 16
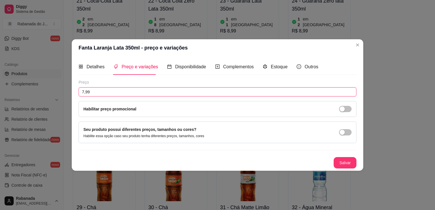
click at [113, 92] on input "7,99" at bounding box center [218, 91] width 278 height 9
type input "8,99"
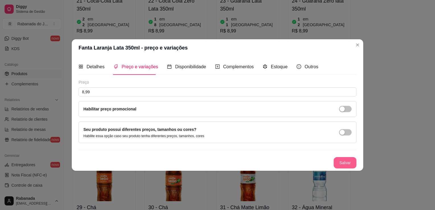
click at [342, 164] on button "Salvar" at bounding box center [344, 162] width 23 height 11
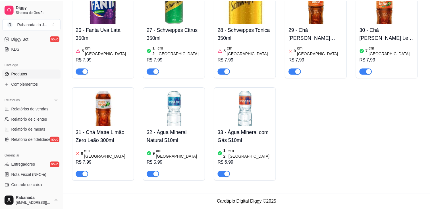
scroll to position [705, 0]
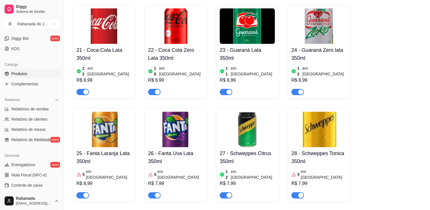
click at [163, 112] on img at bounding box center [175, 130] width 55 height 36
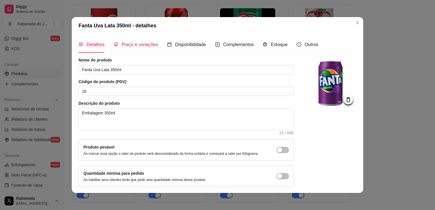
click at [134, 44] on span "Preço e variações" at bounding box center [139, 44] width 36 height 5
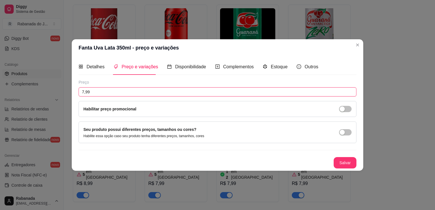
click at [133, 95] on input "7,99" at bounding box center [218, 91] width 278 height 9
type input "8,99"
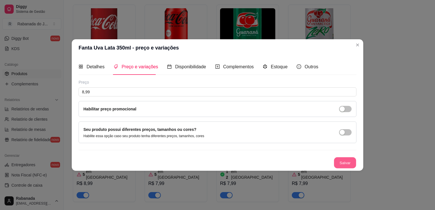
click at [341, 160] on button "Salvar" at bounding box center [345, 162] width 22 height 11
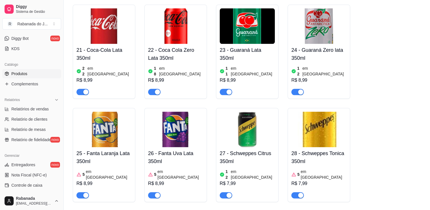
click at [234, 112] on img at bounding box center [247, 130] width 55 height 36
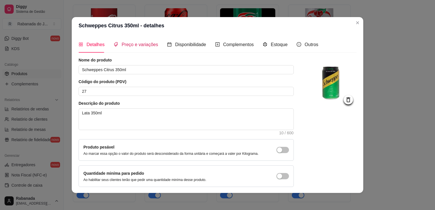
click at [139, 46] on span "Preço e variações" at bounding box center [139, 44] width 36 height 5
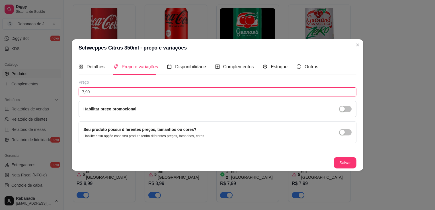
click at [113, 92] on input "7,99" at bounding box center [218, 91] width 278 height 9
type input "8,99"
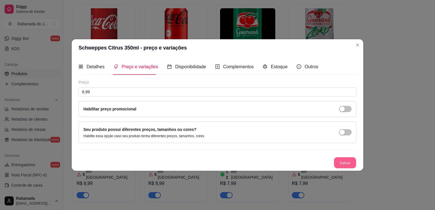
click at [344, 161] on button "Salvar" at bounding box center [345, 162] width 22 height 11
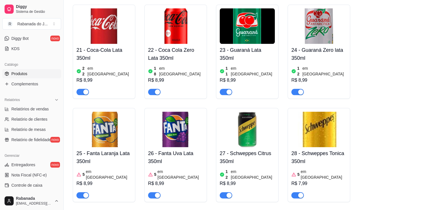
click at [327, 112] on img at bounding box center [319, 130] width 55 height 36
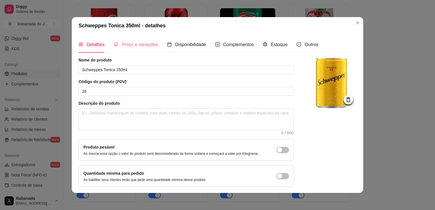
click at [151, 40] on div "Preço e variações" at bounding box center [135, 44] width 44 height 16
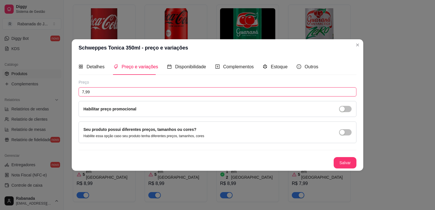
click at [116, 95] on input "7,99" at bounding box center [218, 91] width 278 height 9
type input "8,99"
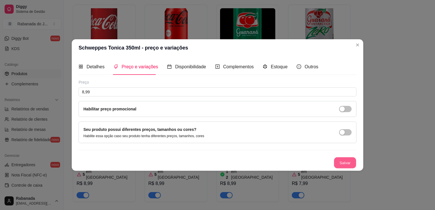
click at [338, 159] on button "Salvar" at bounding box center [345, 162] width 22 height 11
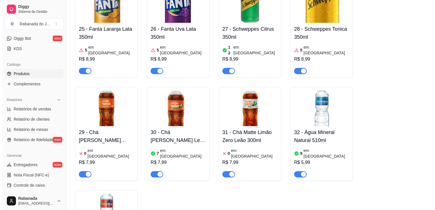
scroll to position [830, 0]
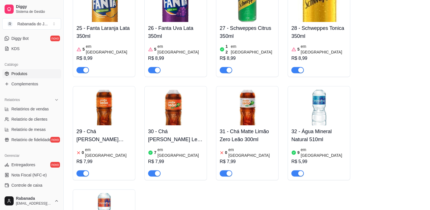
click at [118, 100] on img at bounding box center [104, 108] width 55 height 36
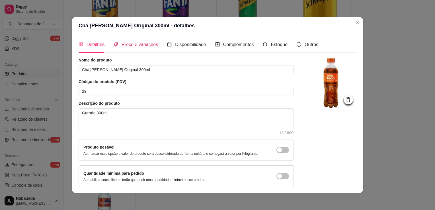
click at [129, 45] on span "Preço e variações" at bounding box center [139, 44] width 36 height 5
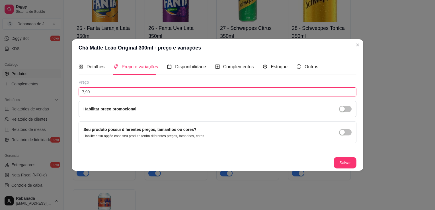
click at [117, 90] on input "7,99" at bounding box center [218, 91] width 278 height 9
type input "8,99"
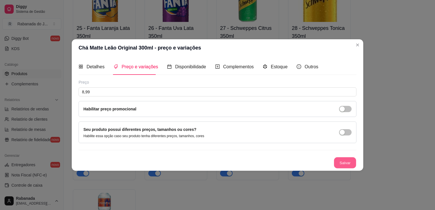
click at [333, 161] on div "Salvar" at bounding box center [218, 162] width 278 height 11
click at [383, 35] on div "Chá Matte Leão Original 300ml - preço e variações Detalhes Preço e variações Di…" at bounding box center [217, 105] width 435 height 210
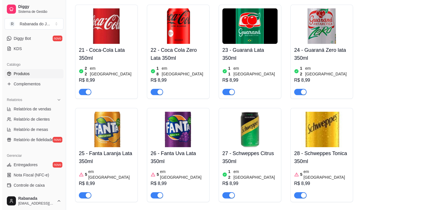
scroll to position [889, 0]
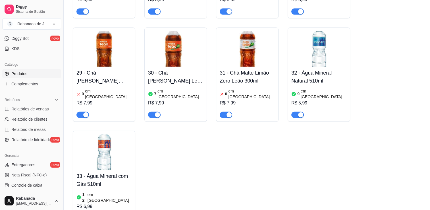
click at [108, 32] on img at bounding box center [104, 49] width 55 height 36
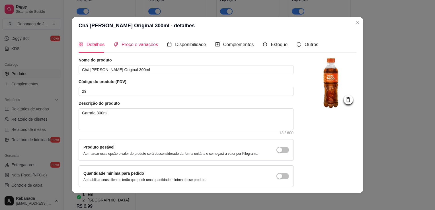
click at [127, 46] on span "Preço e variações" at bounding box center [139, 44] width 36 height 5
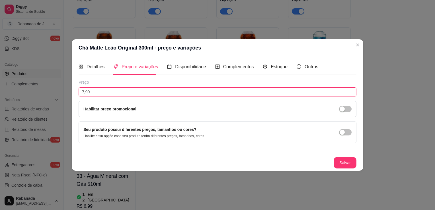
click at [110, 90] on input "7,99" at bounding box center [218, 91] width 278 height 9
type input "8,99"
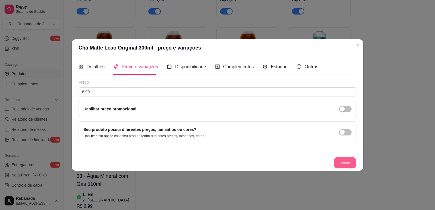
click at [344, 163] on button "Salvar" at bounding box center [345, 162] width 22 height 11
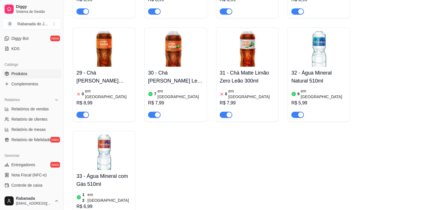
click at [171, 31] on img at bounding box center [175, 49] width 55 height 36
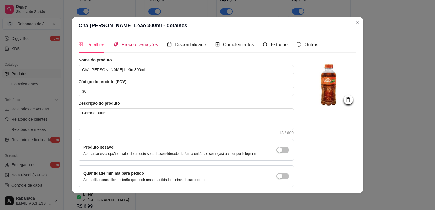
click at [147, 46] on span "Preço e variações" at bounding box center [139, 44] width 36 height 5
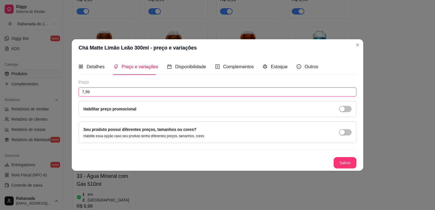
click at [122, 89] on input "7,99" at bounding box center [218, 91] width 278 height 9
type input "8,99"
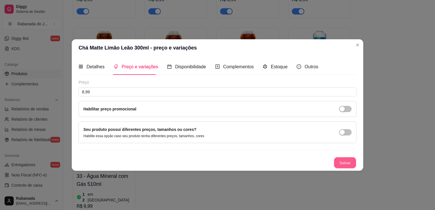
click at [339, 162] on button "Salvar" at bounding box center [345, 162] width 22 height 11
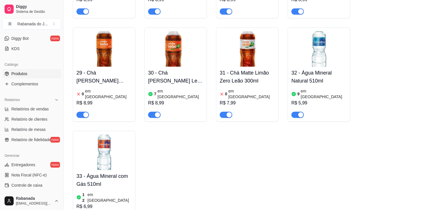
click at [262, 33] on img at bounding box center [247, 49] width 55 height 36
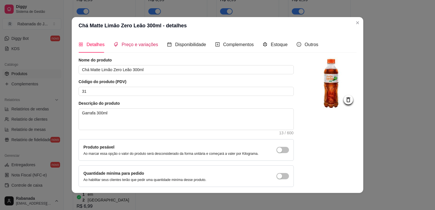
click at [131, 44] on span "Preço e variações" at bounding box center [139, 44] width 36 height 5
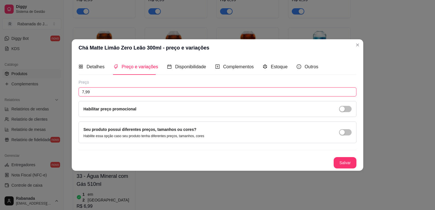
click at [116, 90] on input "7,99" at bounding box center [218, 91] width 278 height 9
type input "8,99"
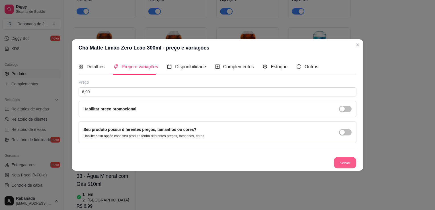
click at [340, 165] on button "Salvar" at bounding box center [345, 162] width 22 height 11
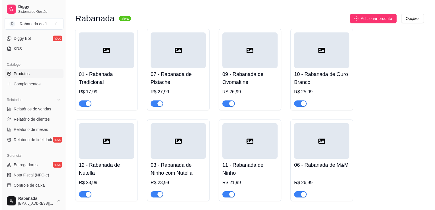
scroll to position [47, 0]
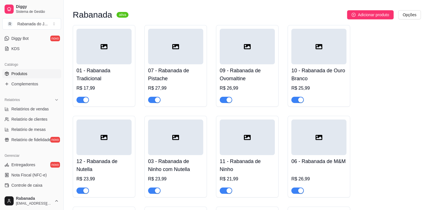
click at [251, 35] on div at bounding box center [247, 47] width 55 height 36
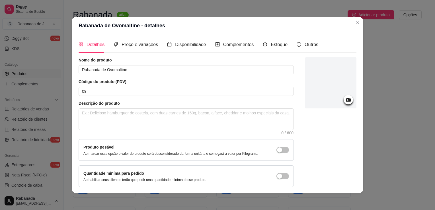
click at [345, 97] on icon at bounding box center [348, 99] width 7 height 7
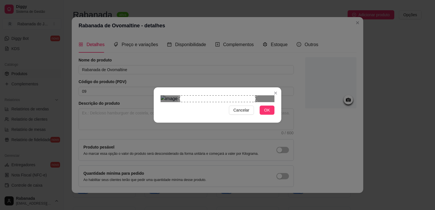
click at [181, 102] on div "Use the arrow keys to move the crop selection area" at bounding box center [217, 98] width 76 height 7
click at [170, 117] on div "Cancelar OK" at bounding box center [217, 105] width 127 height 24
click at [169, 87] on section "Cancelar OK" at bounding box center [217, 104] width 127 height 35
click at [230, 95] on div "Use the arrow keys to move the crop selection area" at bounding box center [217, 133] width 76 height 76
click at [246, 113] on span "Cancelar" at bounding box center [241, 110] width 16 height 6
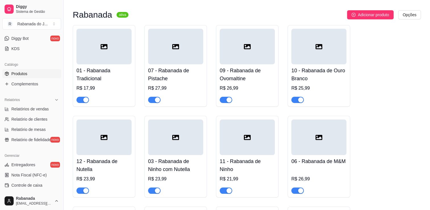
click at [253, 49] on div at bounding box center [247, 47] width 55 height 36
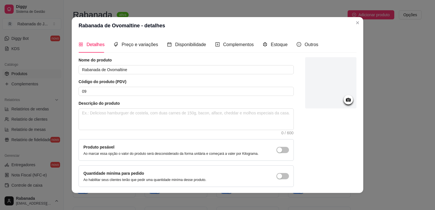
click at [347, 100] on circle at bounding box center [347, 99] width 1 height 1
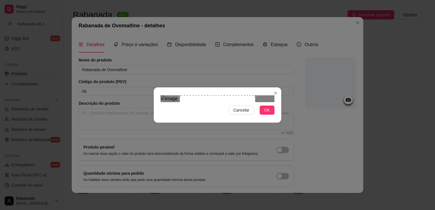
click at [257, 94] on div "Use the arrow keys to move the north east drag handle to change the crop select…" at bounding box center [257, 94] width 0 height 0
click at [251, 95] on div at bounding box center [217, 98] width 114 height 7
click at [184, 103] on div "Use the arrow keys to move the crop selection area" at bounding box center [218, 137] width 68 height 68
click at [265, 113] on span "OK" at bounding box center [267, 110] width 6 height 6
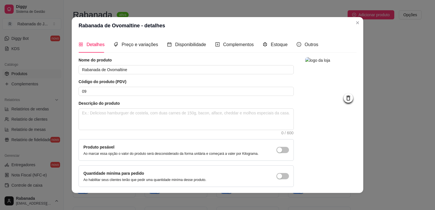
scroll to position [21, 0]
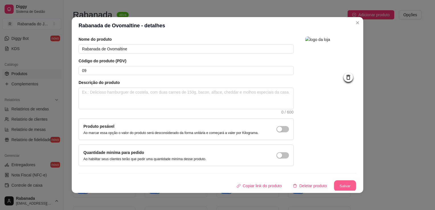
click at [338, 189] on button "Salvar" at bounding box center [345, 185] width 22 height 11
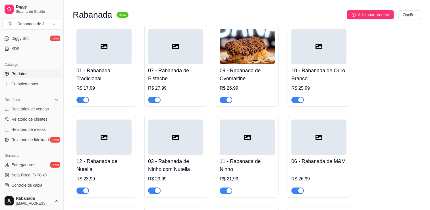
click at [185, 131] on div at bounding box center [175, 137] width 55 height 36
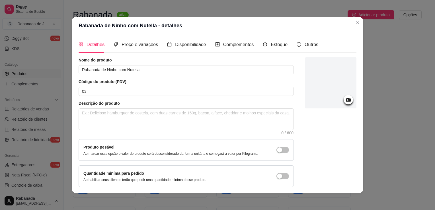
click at [345, 102] on icon at bounding box center [348, 99] width 7 height 7
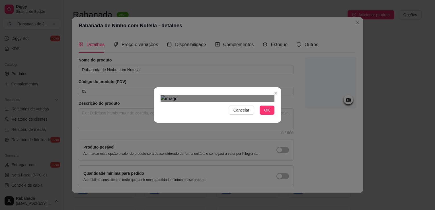
click at [240, 133] on div "Use the arrow keys to move the crop selection area" at bounding box center [219, 184] width 102 height 102
click at [246, 147] on div "Use the arrow keys to move the crop selection area" at bounding box center [217, 183] width 102 height 102
click at [266, 113] on span "OK" at bounding box center [267, 110] width 6 height 6
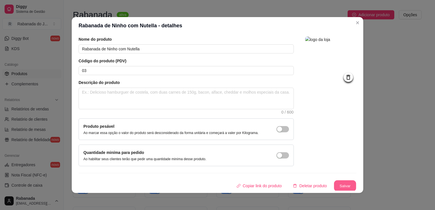
click at [337, 186] on button "Salvar" at bounding box center [345, 185] width 22 height 11
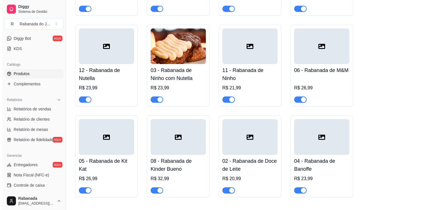
scroll to position [149, 0]
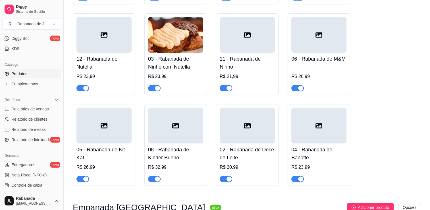
click at [340, 133] on div at bounding box center [319, 126] width 55 height 36
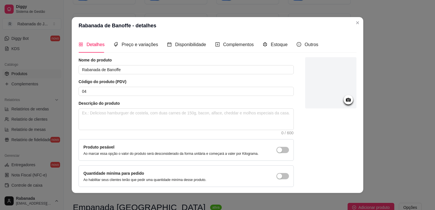
click at [343, 97] on div at bounding box center [347, 99] width 9 height 9
click at [346, 101] on icon at bounding box center [348, 100] width 5 height 4
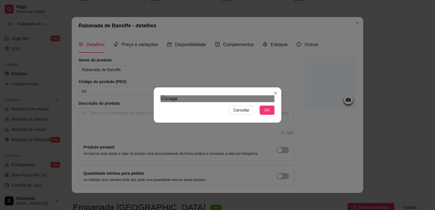
click at [189, 132] on div "Use the arrow keys to move the crop selection area" at bounding box center [220, 183] width 102 height 102
click at [265, 113] on span "OK" at bounding box center [267, 110] width 6 height 6
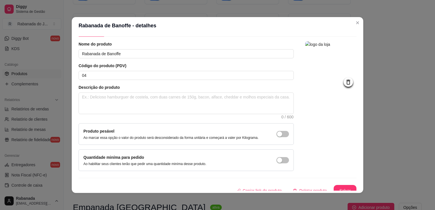
scroll to position [21, 0]
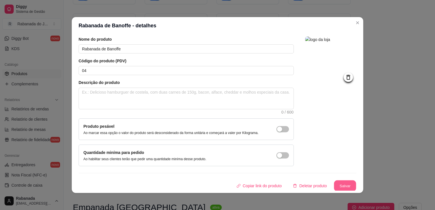
click at [339, 182] on button "Salvar" at bounding box center [345, 185] width 22 height 11
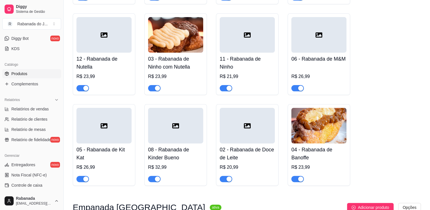
click at [329, 131] on img at bounding box center [319, 126] width 55 height 36
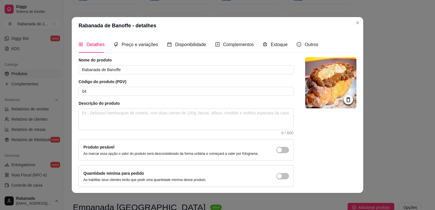
click at [345, 100] on icon at bounding box center [348, 99] width 7 height 7
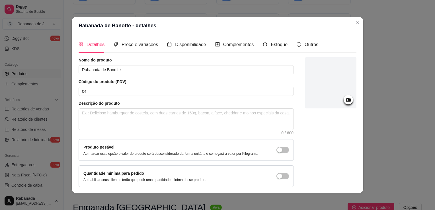
click at [333, 94] on div at bounding box center [330, 82] width 51 height 51
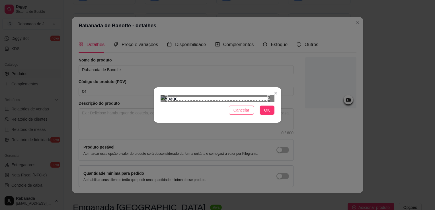
click at [240, 113] on span "Cancelar" at bounding box center [241, 110] width 16 height 6
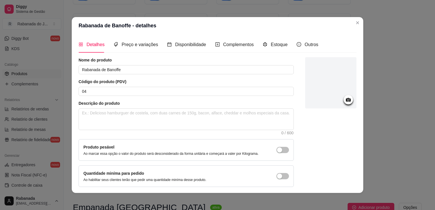
click at [345, 98] on icon at bounding box center [348, 99] width 7 height 7
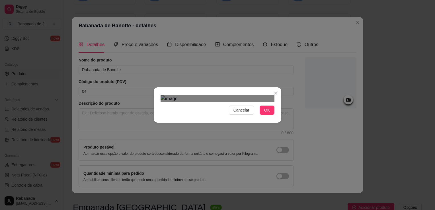
click at [243, 132] on div "Use the arrow keys to move the crop selection area" at bounding box center [218, 183] width 102 height 102
click at [264, 113] on span "OK" at bounding box center [267, 110] width 6 height 6
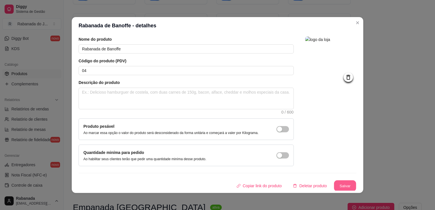
click at [339, 183] on button "Salvar" at bounding box center [345, 185] width 22 height 11
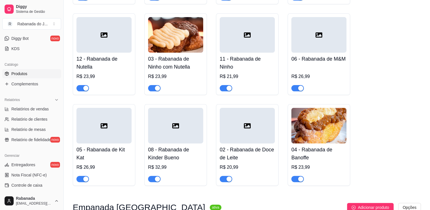
click at [59, 101] on div "Relatórios Relatórios de vendas Relatório de clientes Relatório de mesas Relató…" at bounding box center [31, 119] width 63 height 53
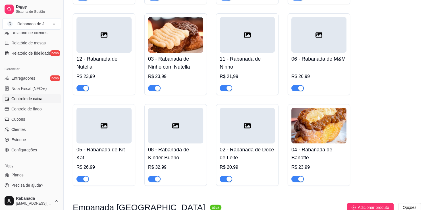
click at [42, 96] on link "Controle de caixa" at bounding box center [31, 98] width 59 height 9
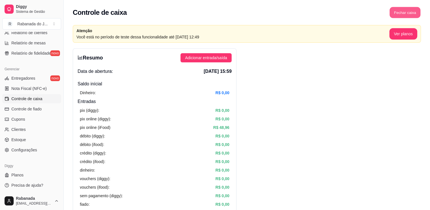
click at [406, 14] on button "Fechar caixa" at bounding box center [405, 12] width 31 height 11
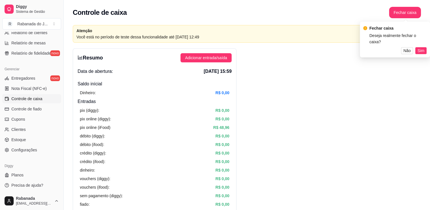
click at [391, 45] on body "Diggy Sistema de Gestão R Rabanada do J ... Loja fechada Plano Essencial até 29…" at bounding box center [215, 105] width 430 height 210
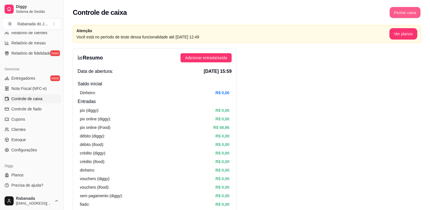
click at [408, 13] on button "Fechar caixa" at bounding box center [405, 12] width 31 height 11
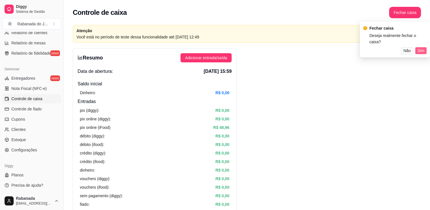
click at [420, 51] on span "Sim" at bounding box center [421, 51] width 7 height 6
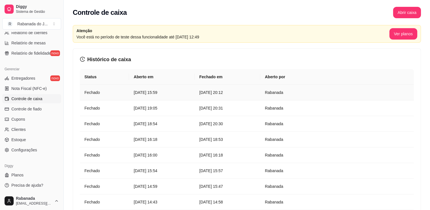
click at [141, 94] on article "[DATE] 15:59" at bounding box center [162, 92] width 57 height 6
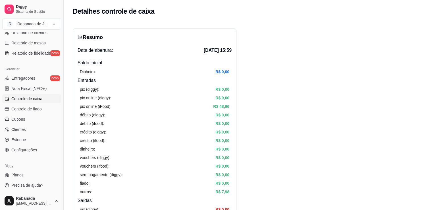
drag, startPoint x: 429, startPoint y: 80, endPoint x: 434, endPoint y: 82, distance: 5.8
click at [430, 82] on html "Diggy Sistema de Gestão R Rabanada do J ... Loja fechada Plano Essencial até 29…" at bounding box center [215, 105] width 430 height 210
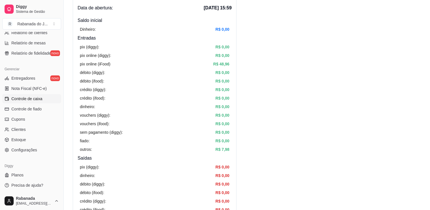
scroll to position [29, 0]
